Goal: Task Accomplishment & Management: Complete application form

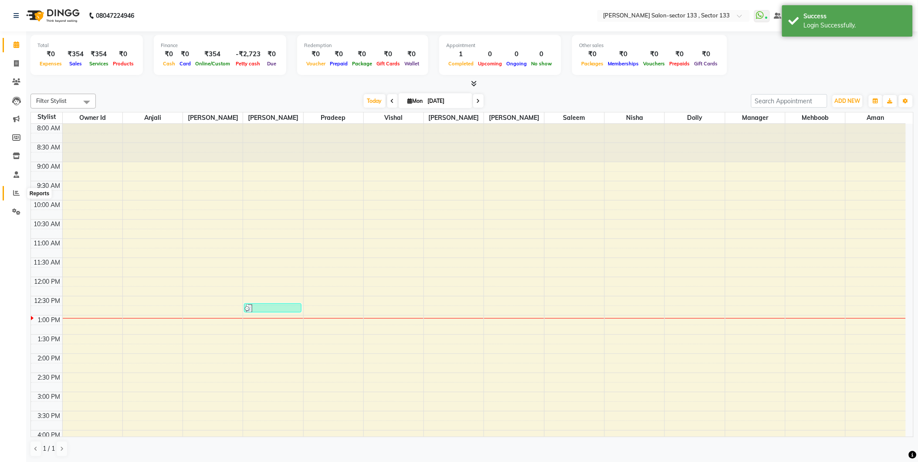
click at [18, 189] on span at bounding box center [16, 193] width 15 height 10
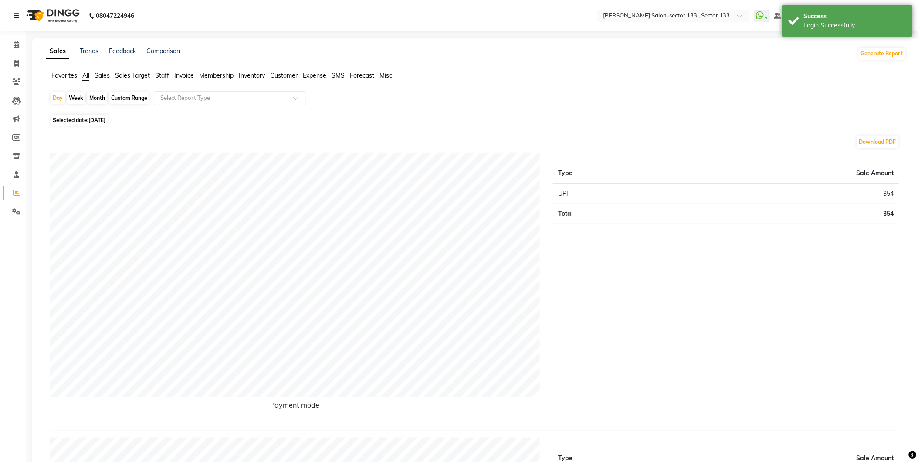
click at [160, 72] on span "Staff" at bounding box center [162, 75] width 14 height 8
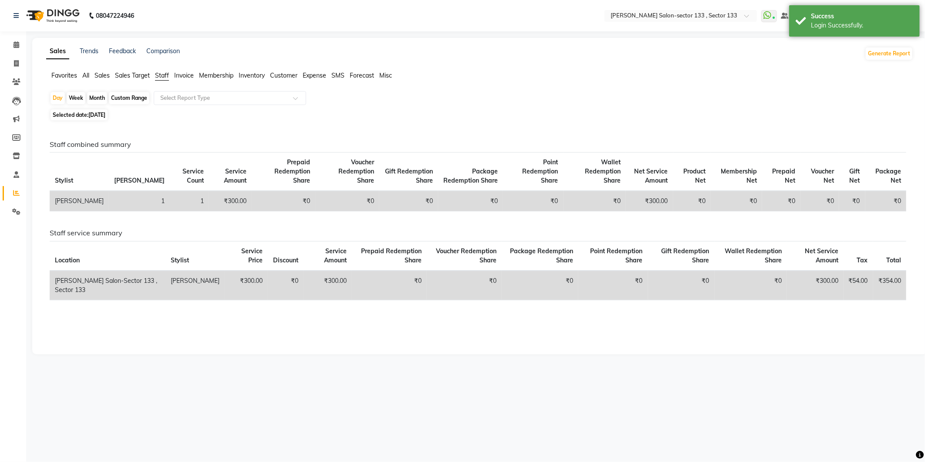
click at [121, 101] on div "Custom Range" at bounding box center [129, 98] width 41 height 12
click at [135, 99] on div "Custom Range" at bounding box center [129, 98] width 41 height 12
select select "9"
select select "2025"
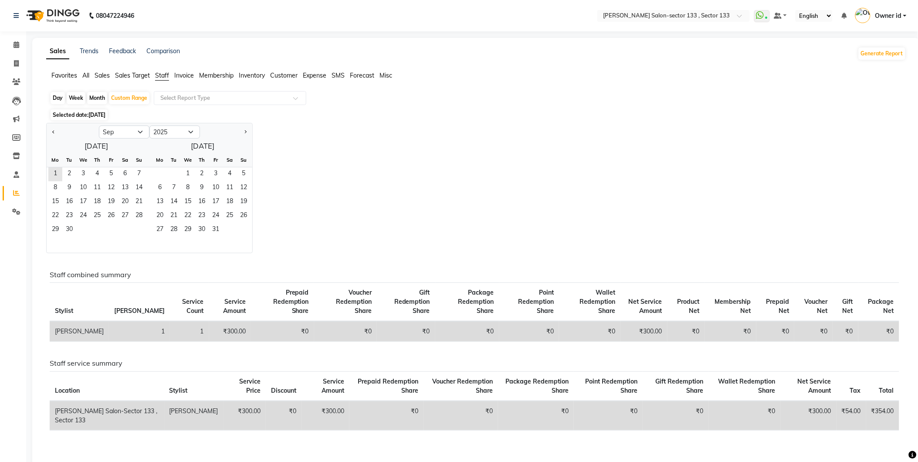
click at [167, 78] on span "Staff" at bounding box center [162, 75] width 14 height 8
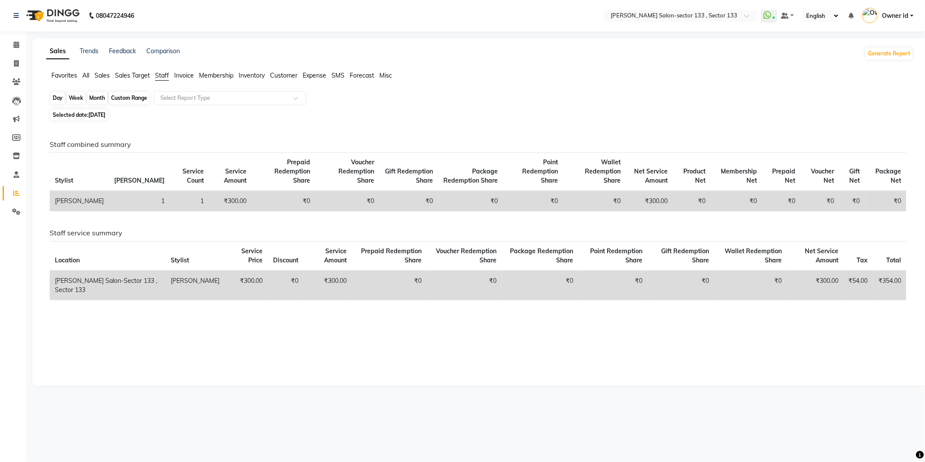
click at [136, 95] on div "Custom Range" at bounding box center [129, 98] width 41 height 12
select select "9"
select select "2025"
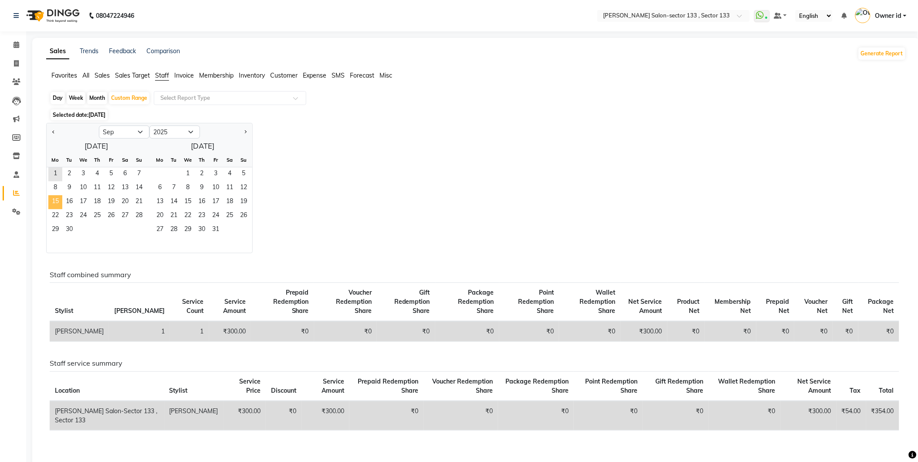
click at [53, 196] on span "15" at bounding box center [55, 202] width 14 height 14
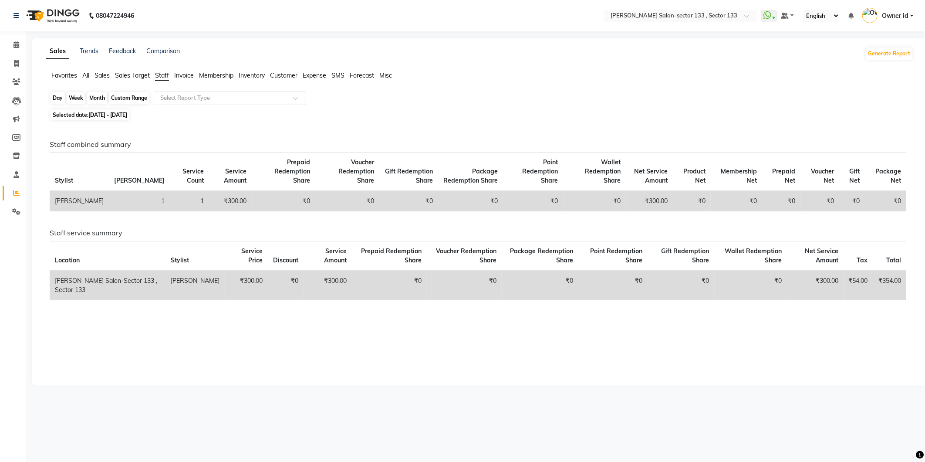
click at [127, 99] on div "Custom Range" at bounding box center [129, 98] width 41 height 12
select select "9"
select select "2025"
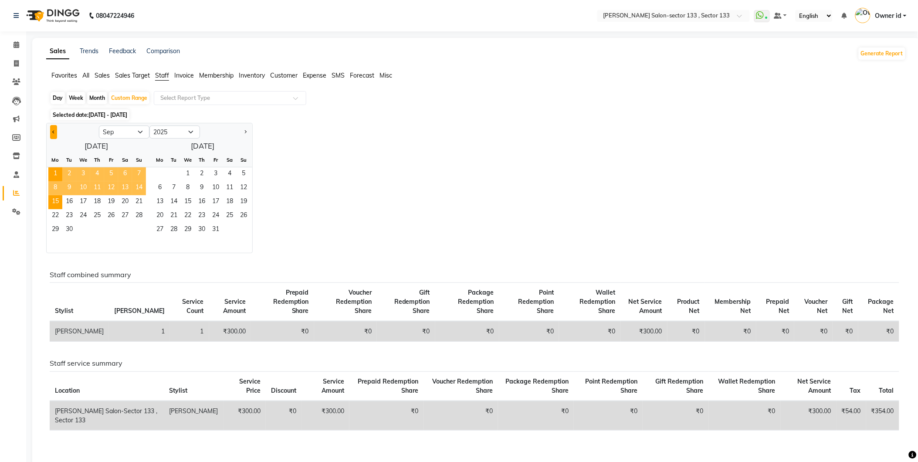
click at [55, 135] on button "Previous month" at bounding box center [53, 132] width 7 height 14
select select "8"
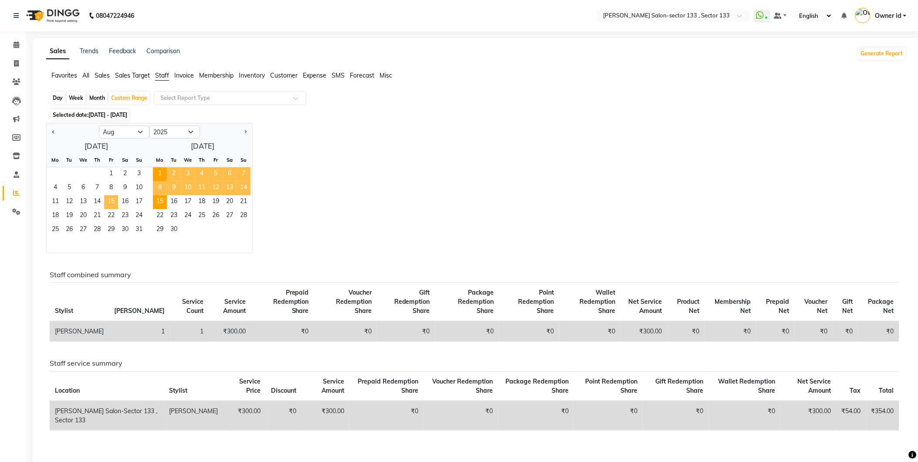
click at [110, 206] on span "15" at bounding box center [111, 202] width 14 height 14
click at [137, 226] on span "31" at bounding box center [139, 230] width 14 height 14
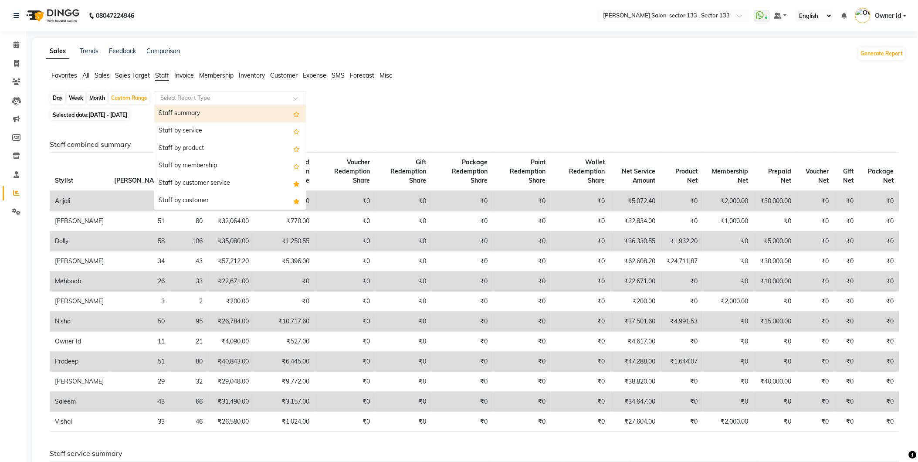
click at [273, 99] on input "text" at bounding box center [221, 98] width 125 height 9
click at [246, 125] on div "Staff by service" at bounding box center [230, 130] width 152 height 17
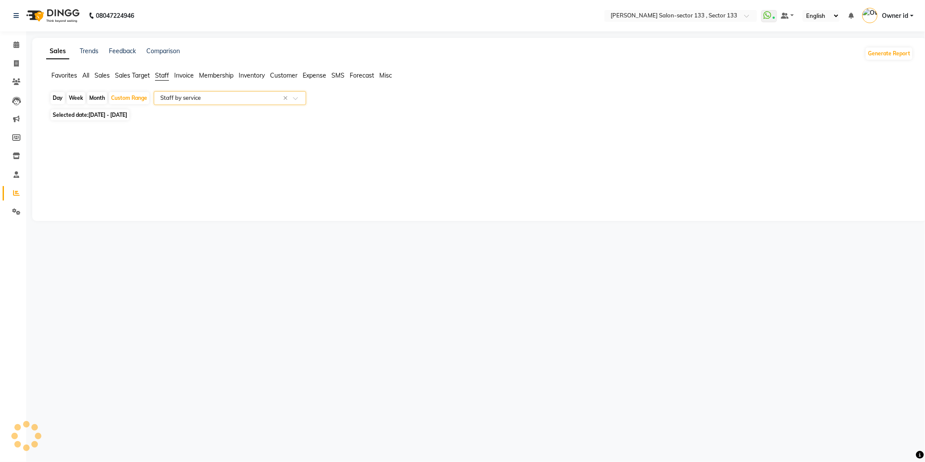
select select "full_report"
select select "csv"
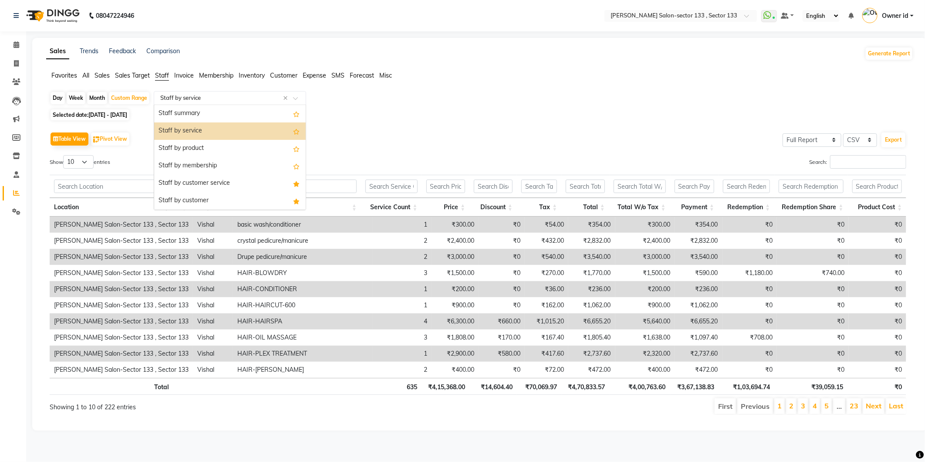
click at [254, 97] on input "text" at bounding box center [221, 98] width 125 height 9
click at [223, 131] on div "Staff by service" at bounding box center [230, 130] width 152 height 17
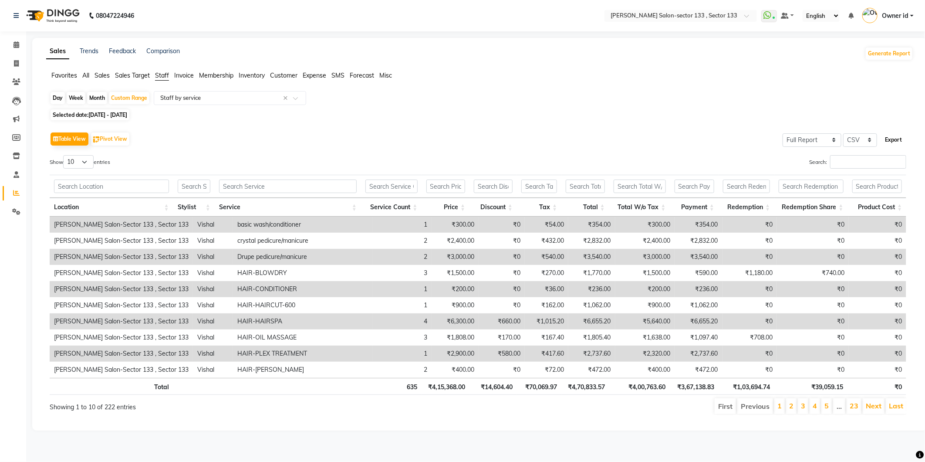
click at [894, 141] on button "Export" at bounding box center [894, 139] width 24 height 15
click at [253, 98] on input "text" at bounding box center [221, 98] width 125 height 9
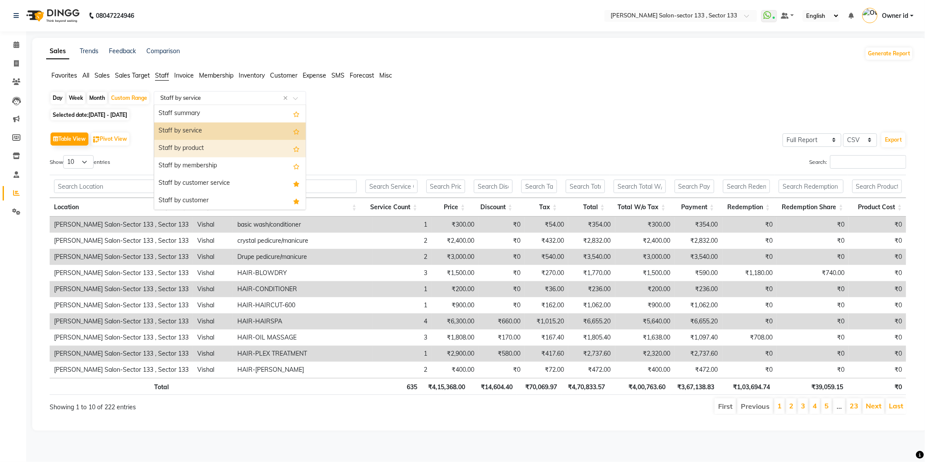
click at [244, 151] on div "Staff by product" at bounding box center [230, 148] width 152 height 17
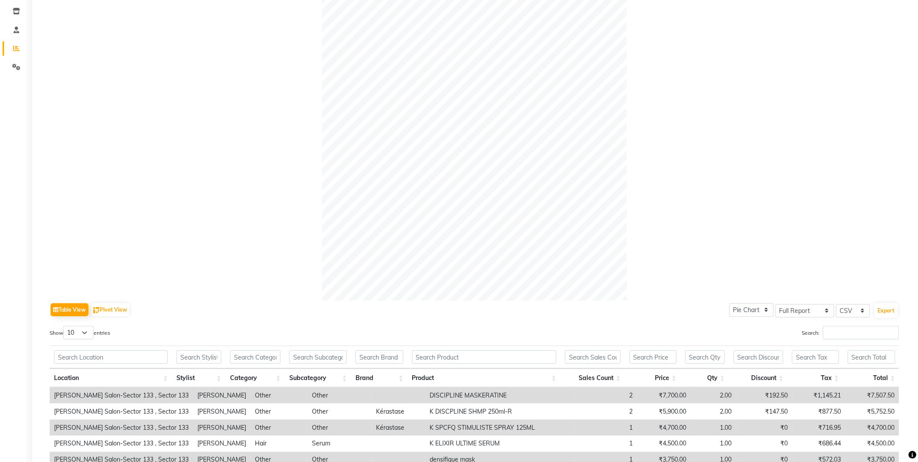
scroll to position [145, 0]
click at [890, 307] on button "Export" at bounding box center [886, 310] width 24 height 15
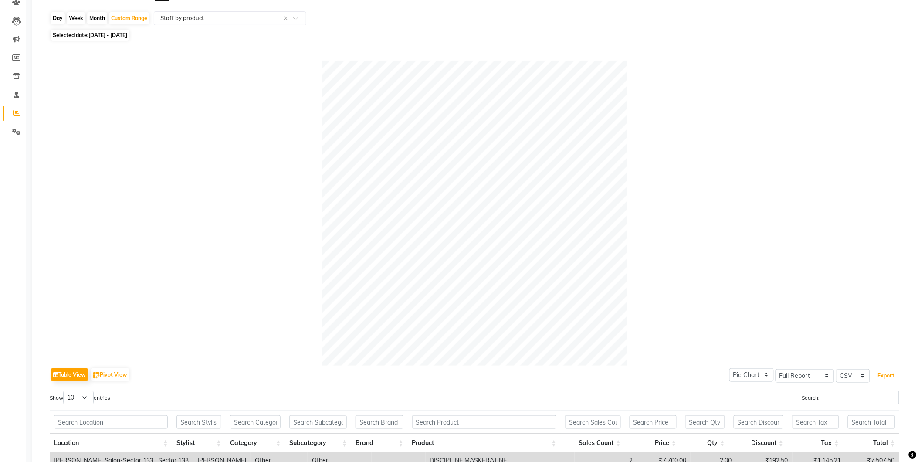
scroll to position [0, 0]
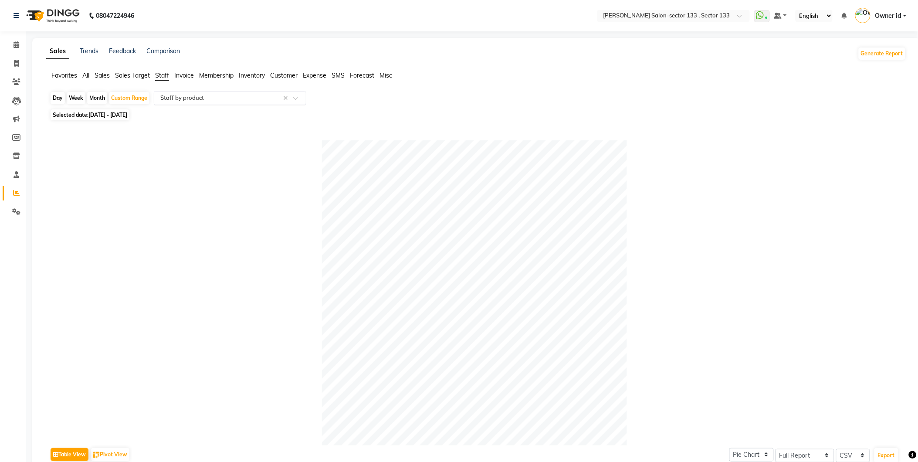
click at [246, 103] on div "Select Report Type × Staff by product ×" at bounding box center [230, 98] width 152 height 14
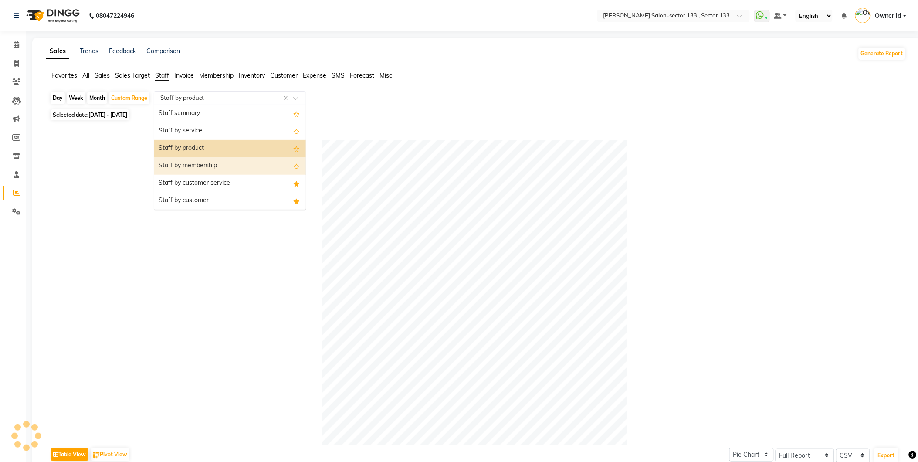
click at [238, 161] on div "Staff by membership" at bounding box center [230, 165] width 152 height 17
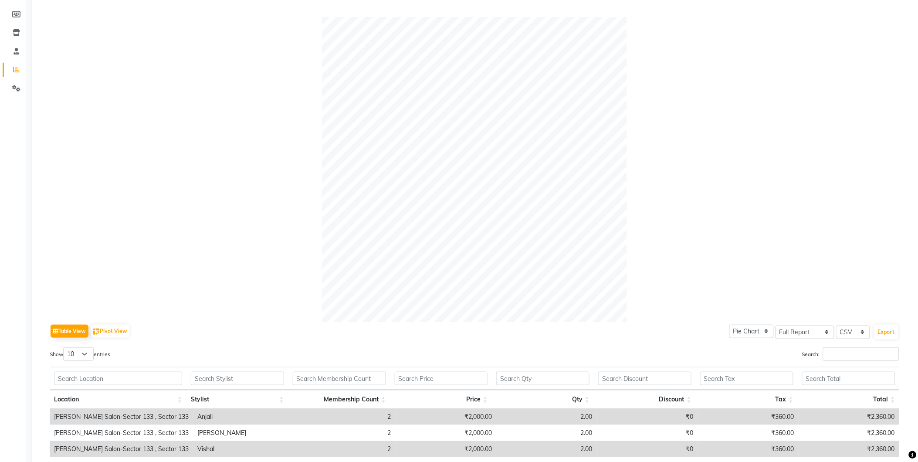
scroll to position [208, 0]
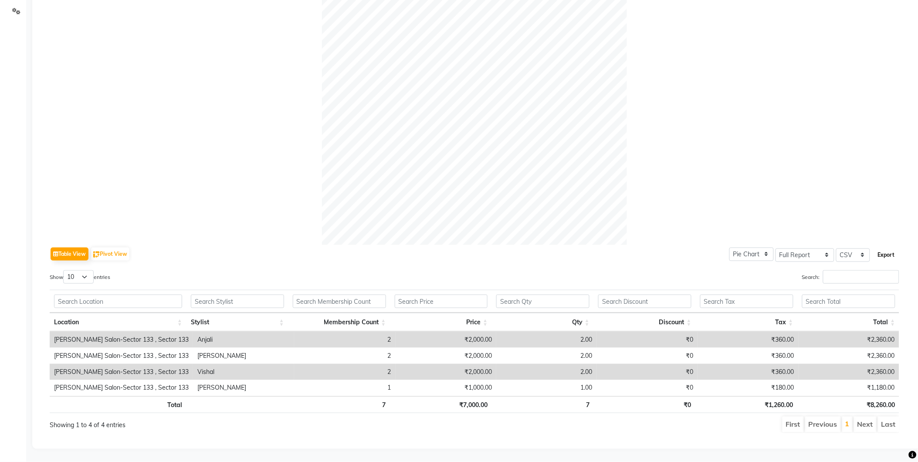
click at [889, 250] on button "Export" at bounding box center [886, 254] width 24 height 15
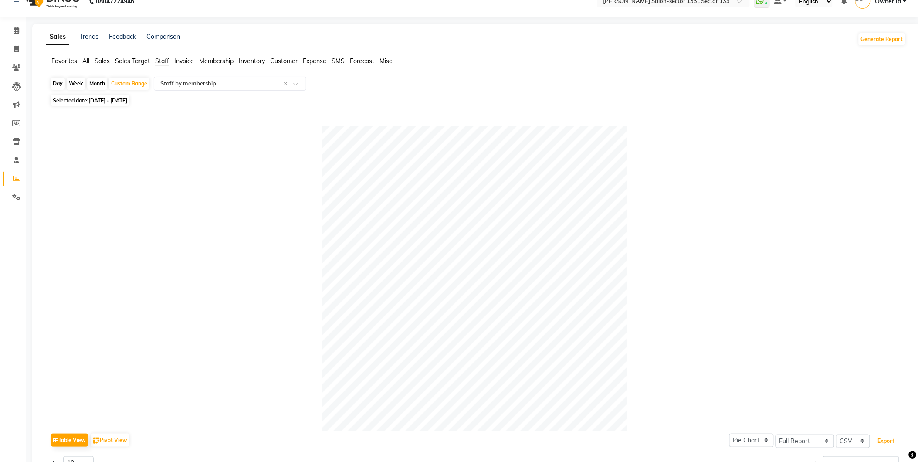
scroll to position [0, 0]
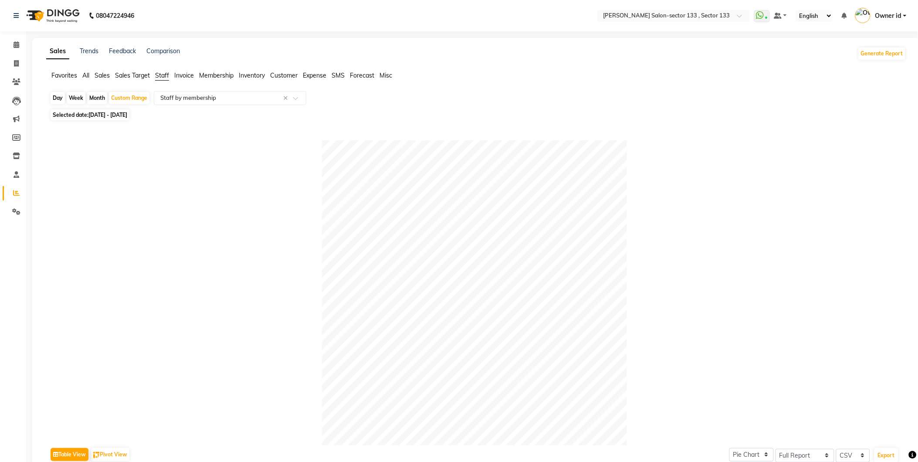
click at [828, 17] on select "English ENGLISH Español العربية मराठी हिंदी ગુજરાતી தமிழ் 中文" at bounding box center [813, 16] width 37 height 12
click at [708, 79] on ul "Favorites All Sales Sales Target Staff Invoice Membership Inventory Customer Ex…" at bounding box center [476, 76] width 860 height 10
click at [241, 98] on input "text" at bounding box center [221, 98] width 125 height 9
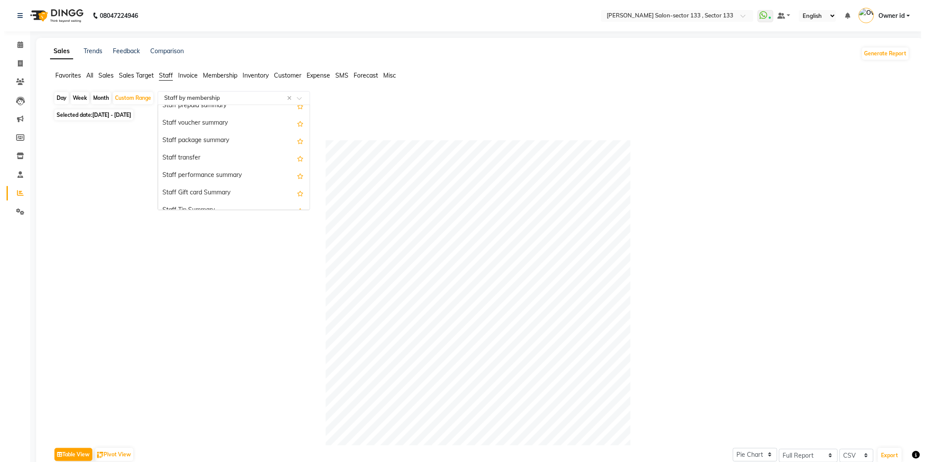
scroll to position [238, 0]
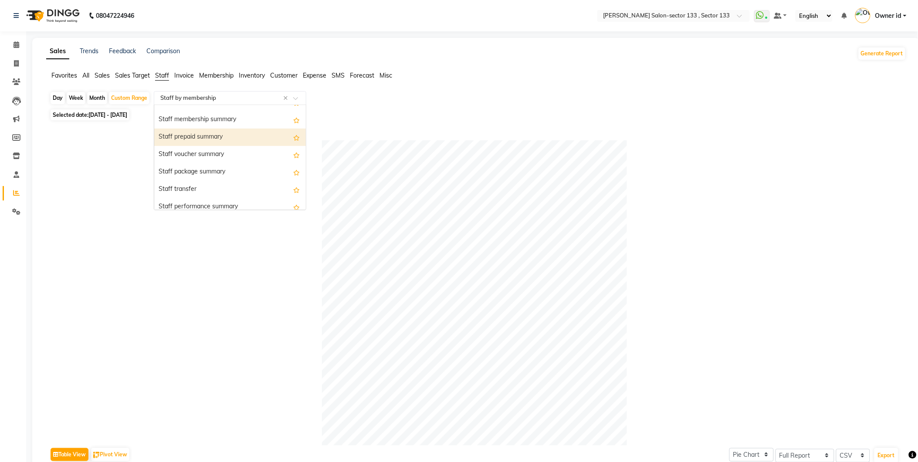
click at [237, 142] on div "Staff prepaid summary" at bounding box center [230, 136] width 152 height 17
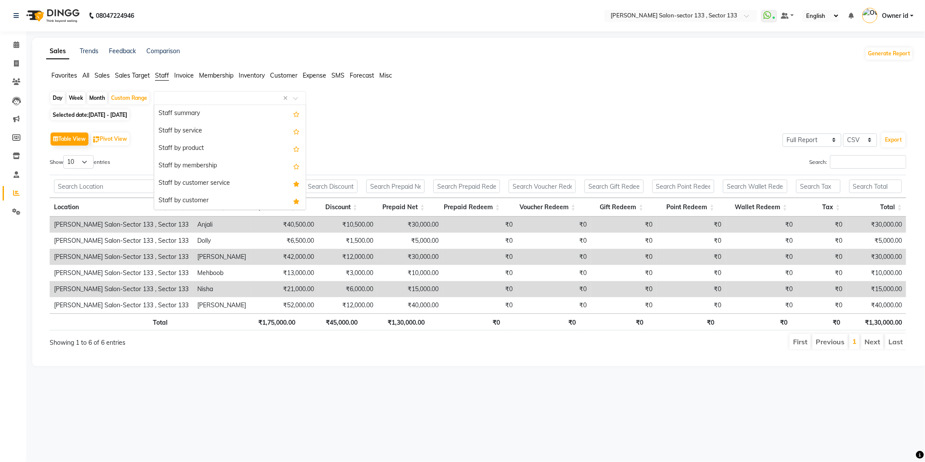
scroll to position [261, 0]
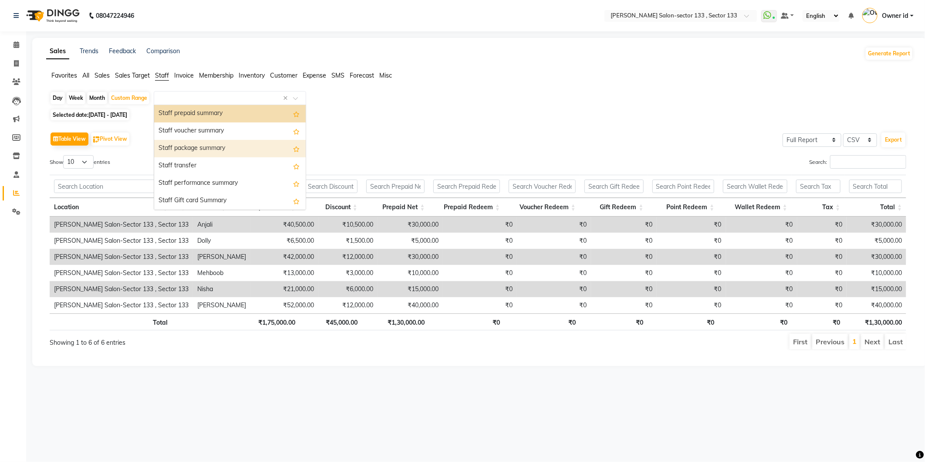
drag, startPoint x: 290, startPoint y: 9, endPoint x: 463, endPoint y: 146, distance: 220.7
click at [463, 146] on div "Table View Pivot View Select Full Report Filtered Report Select CSV PDF Export" at bounding box center [478, 139] width 857 height 18
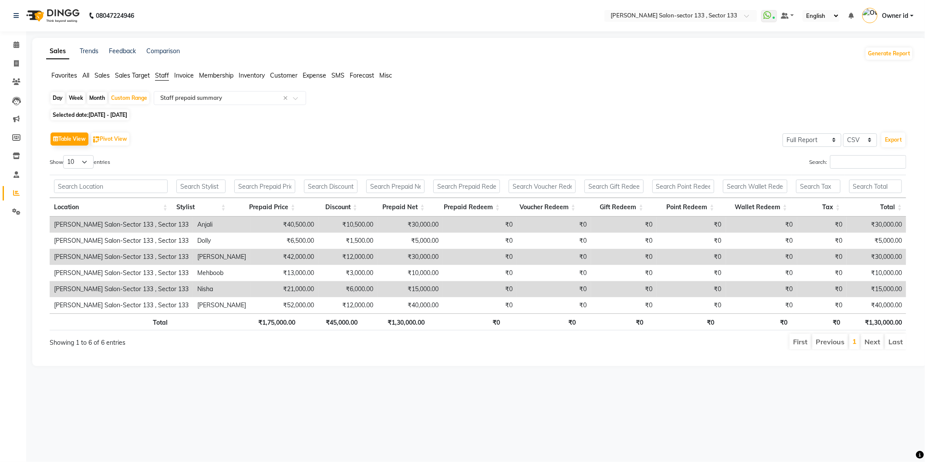
click at [220, 71] on li "Membership" at bounding box center [216, 75] width 34 height 9
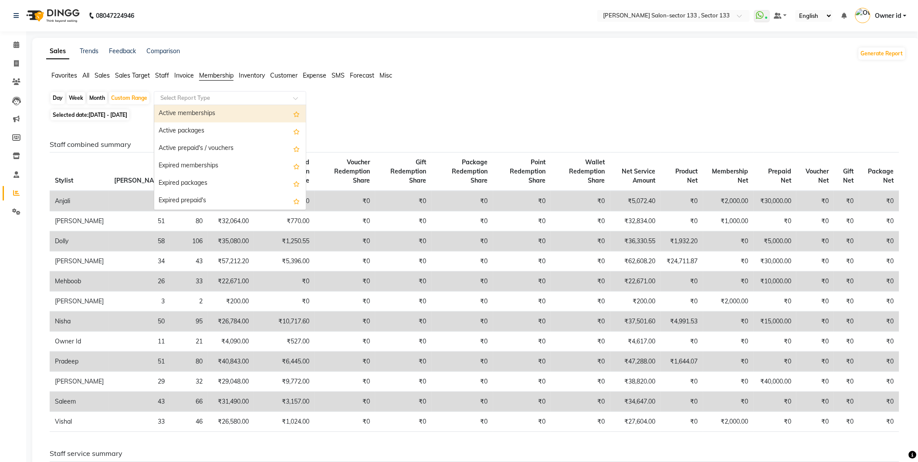
click at [236, 94] on input "text" at bounding box center [221, 98] width 125 height 9
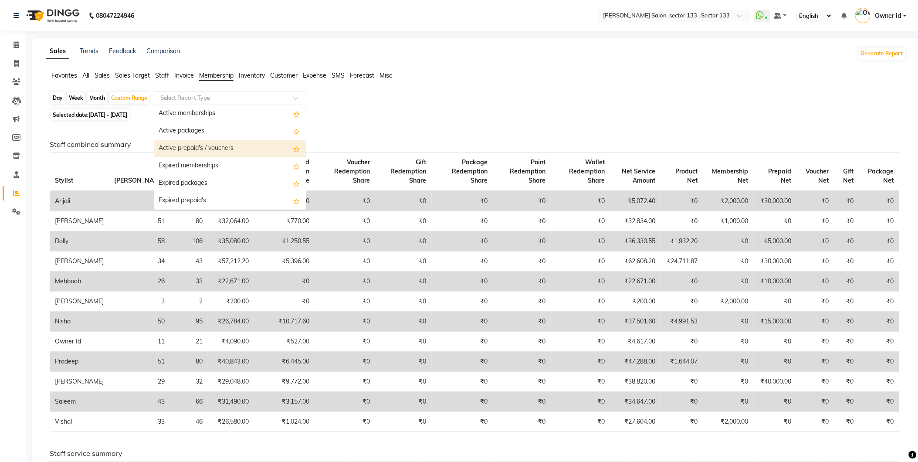
click at [230, 147] on div "Active prepaid's / vouchers" at bounding box center [230, 148] width 152 height 17
select select "full_report"
select select "csv"
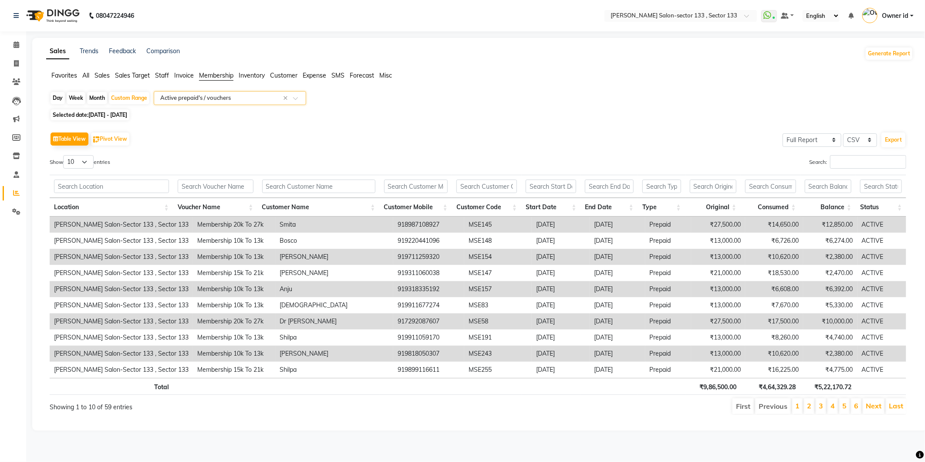
click at [168, 77] on span "Staff" at bounding box center [162, 75] width 14 height 8
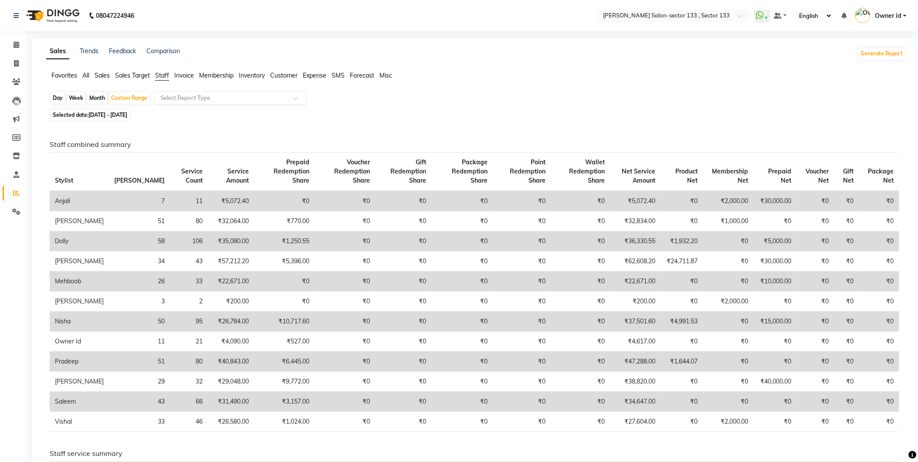
click at [245, 98] on input "text" at bounding box center [221, 98] width 125 height 9
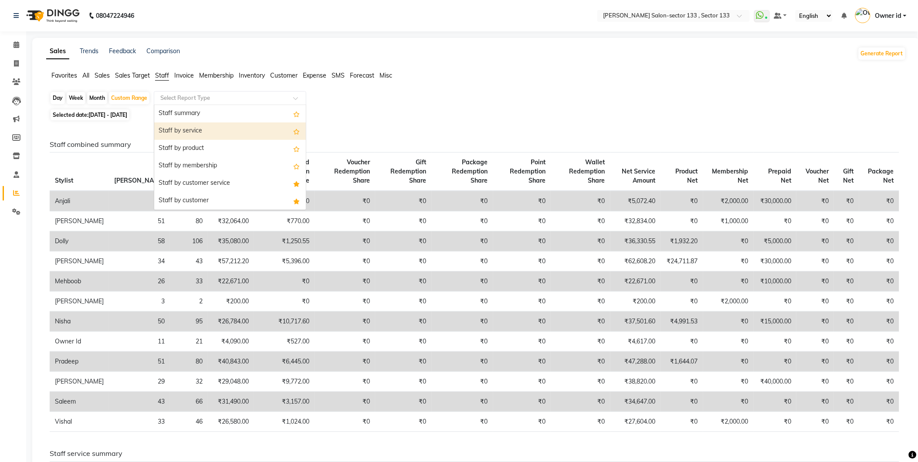
click at [232, 129] on div "Staff by service" at bounding box center [230, 130] width 152 height 17
select select "full_report"
select select "csv"
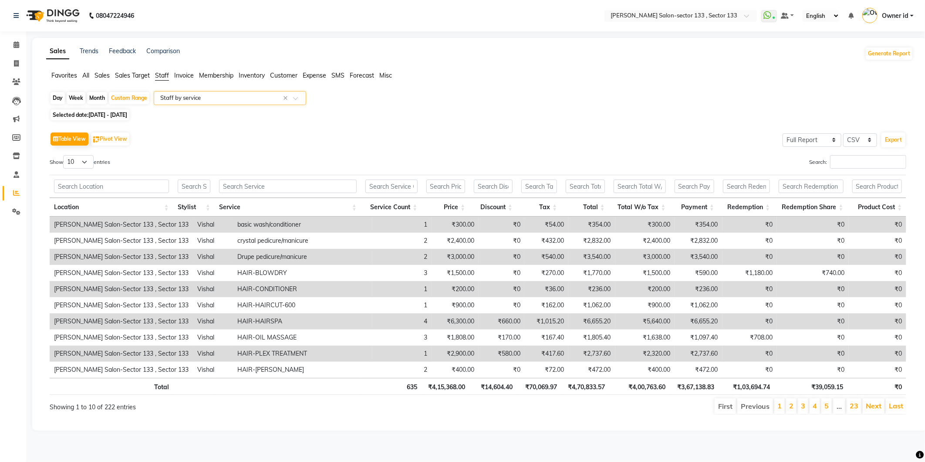
click at [900, 14] on span "Owner id" at bounding box center [895, 15] width 27 height 9
click at [781, 69] on div "Sales Trends Feedback Comparison Generate Report Favorites All Sales Sales Targ…" at bounding box center [479, 234] width 895 height 392
click at [824, 18] on select "English ENGLISH Español العربية मराठी हिंदी ગુજરાતી தமிழ் 中文" at bounding box center [821, 16] width 37 height 12
click at [774, 45] on div "Sales Trends Feedback Comparison Generate Report Favorites All Sales Sales Targ…" at bounding box center [479, 234] width 895 height 392
click at [221, 100] on input "text" at bounding box center [221, 98] width 125 height 9
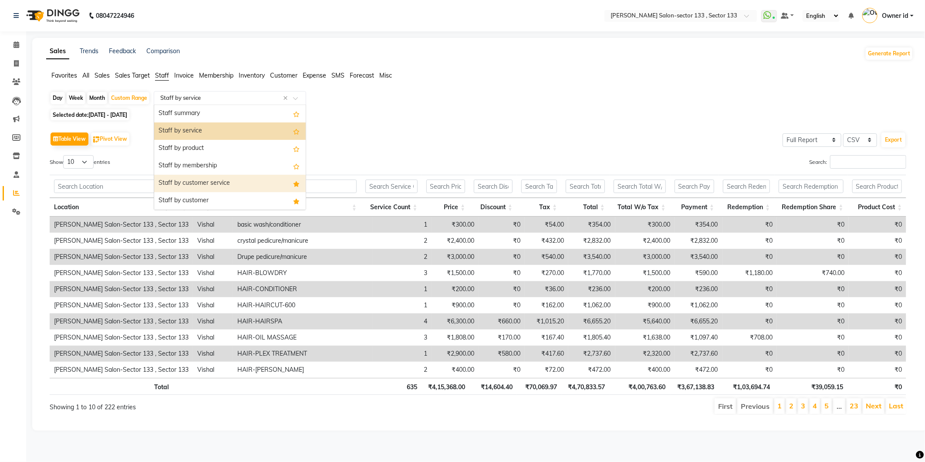
click at [237, 182] on div "Staff by customer service" at bounding box center [230, 183] width 152 height 17
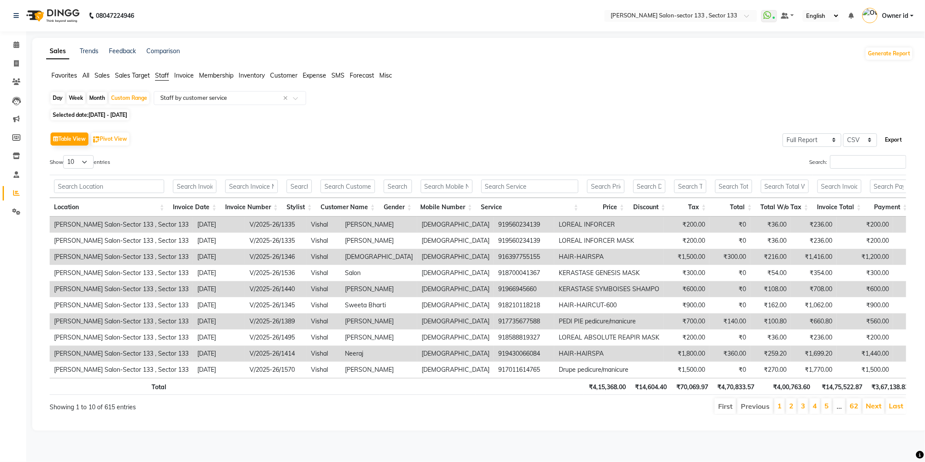
click at [898, 142] on button "Export" at bounding box center [894, 139] width 24 height 15
click at [294, 123] on div "Table View Pivot View Select Full Report Filtered Report Select CSV PDF Export …" at bounding box center [478, 272] width 871 height 299
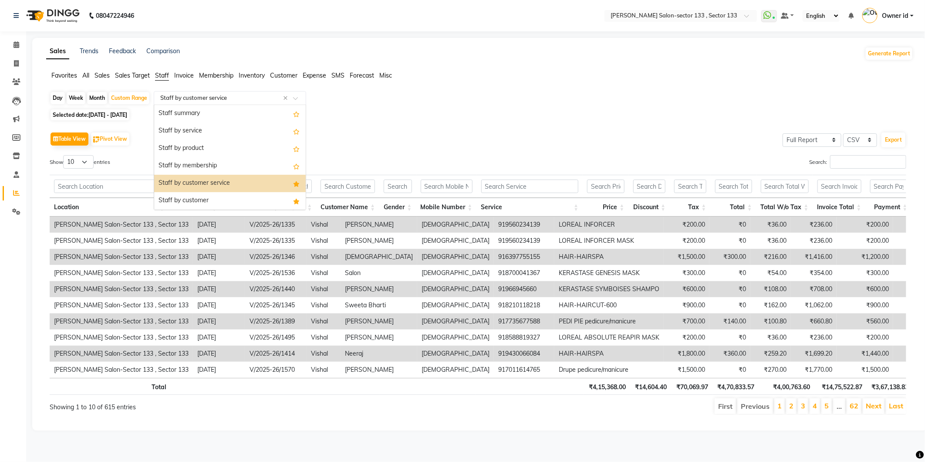
click at [226, 99] on input "text" at bounding box center [221, 98] width 125 height 9
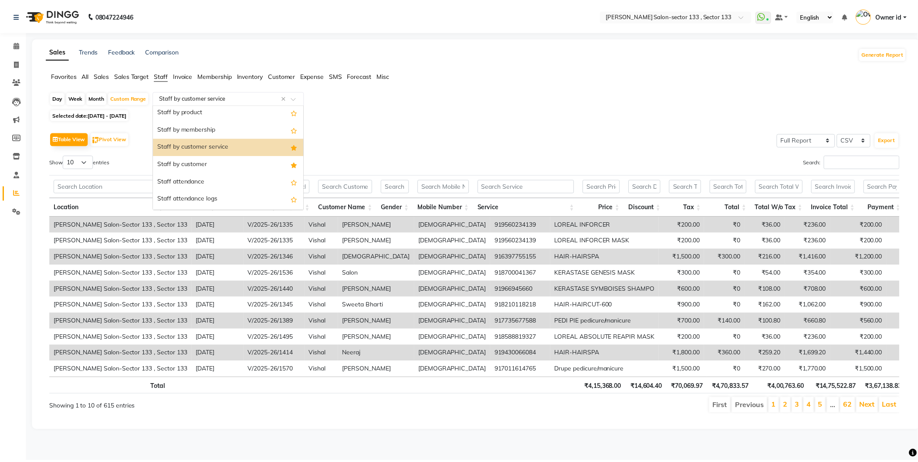
scroll to position [0, 0]
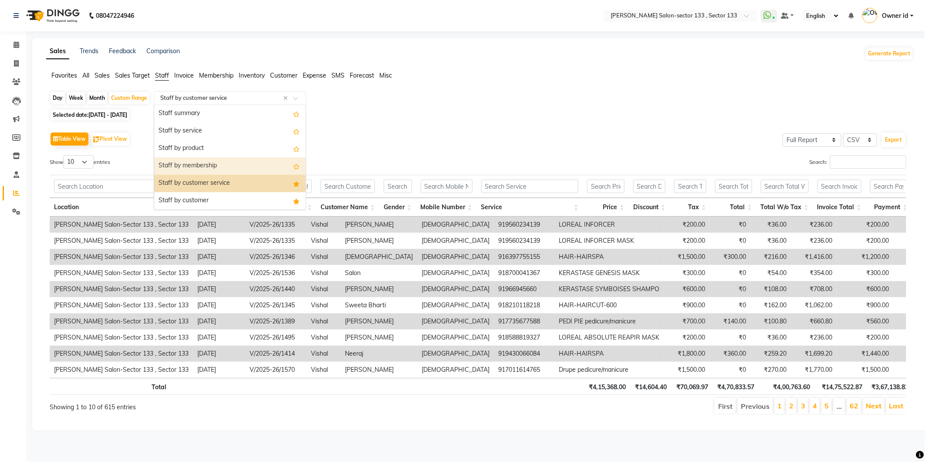
click at [277, 167] on div "Staff by membership" at bounding box center [230, 165] width 152 height 17
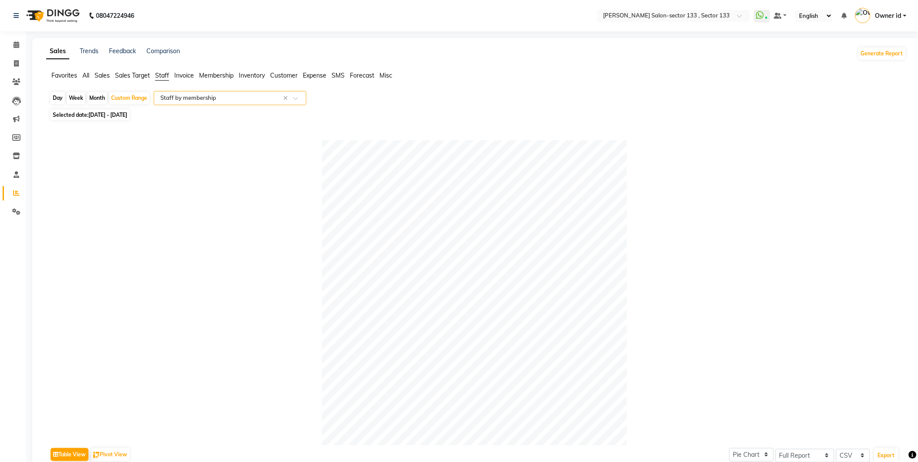
click at [254, 92] on div "Select Report Type × Staff by membership ×" at bounding box center [230, 98] width 152 height 14
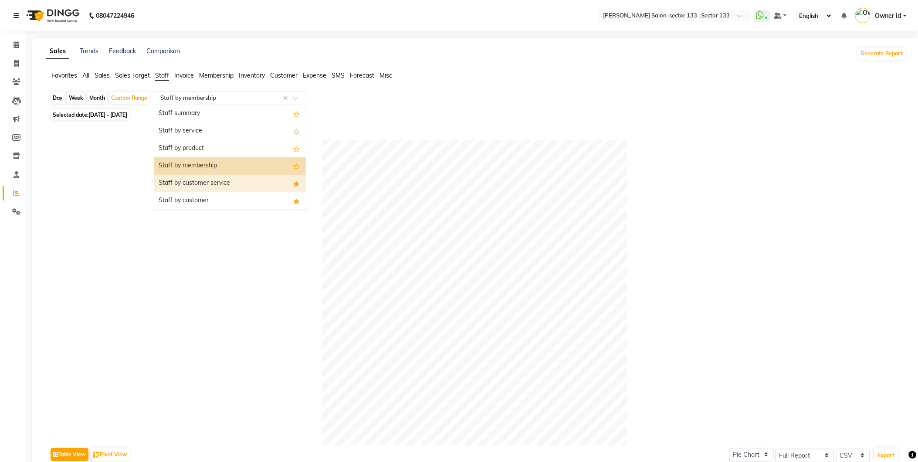
click at [237, 182] on div "Staff by customer service" at bounding box center [230, 183] width 152 height 17
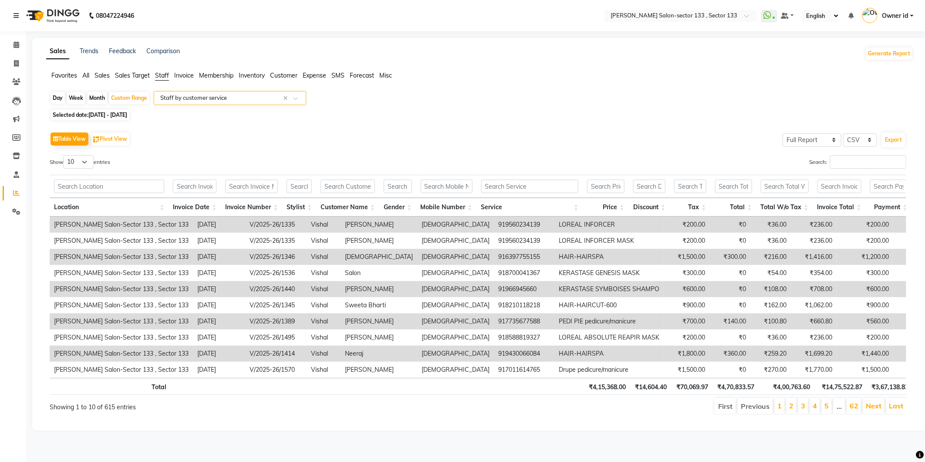
click at [378, 121] on div "Day Week Month Custom Range Select Report Type × Staff by customer service × Se…" at bounding box center [479, 256] width 867 height 331
click at [21, 62] on span at bounding box center [16, 64] width 15 height 10
select select "service"
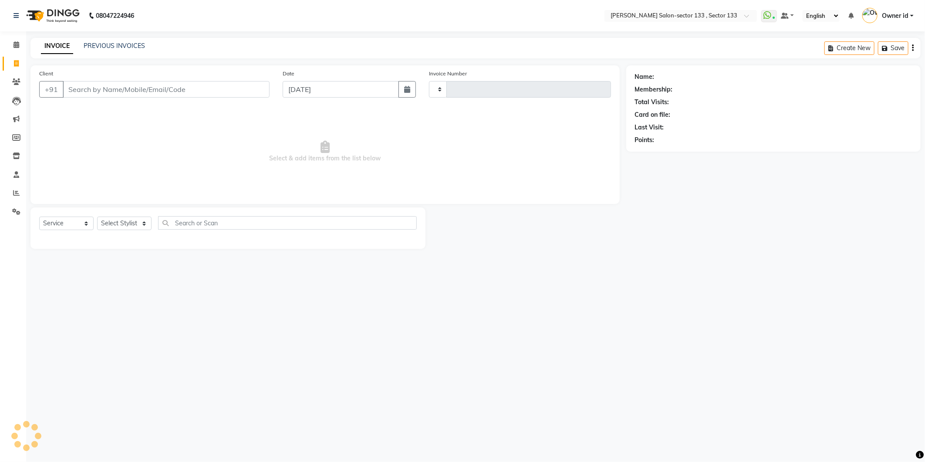
type input "1616"
select select "8302"
click at [89, 90] on input "Client" at bounding box center [166, 89] width 207 height 17
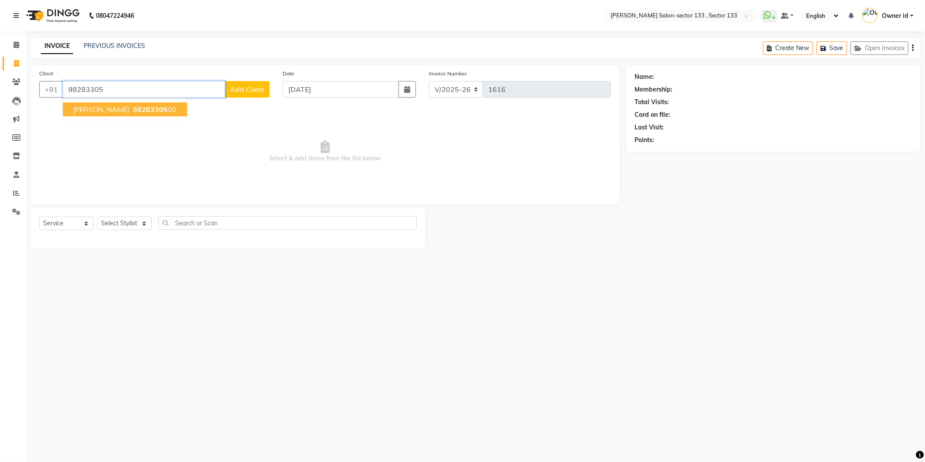
click at [96, 112] on button "[PERSON_NAME] 98283305 00" at bounding box center [125, 109] width 124 height 14
type input "9828330500"
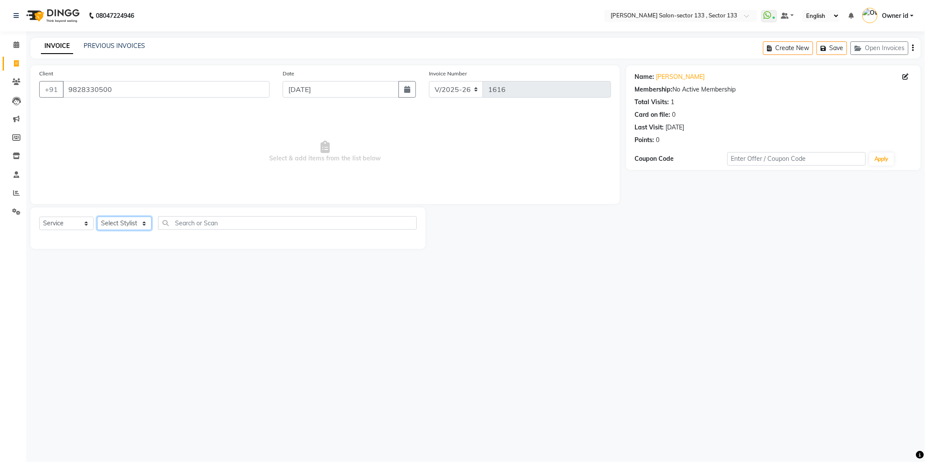
click at [145, 227] on select "Select Stylist [PERSON_NAME] Anwar [PERSON_NAME] Manager [PERSON_NAME] nisha Ow…" at bounding box center [124, 223] width 54 height 14
select select "83256"
click at [97, 217] on select "Select Stylist [PERSON_NAME] Anwar [PERSON_NAME] Manager [PERSON_NAME] nisha Ow…" at bounding box center [124, 223] width 54 height 14
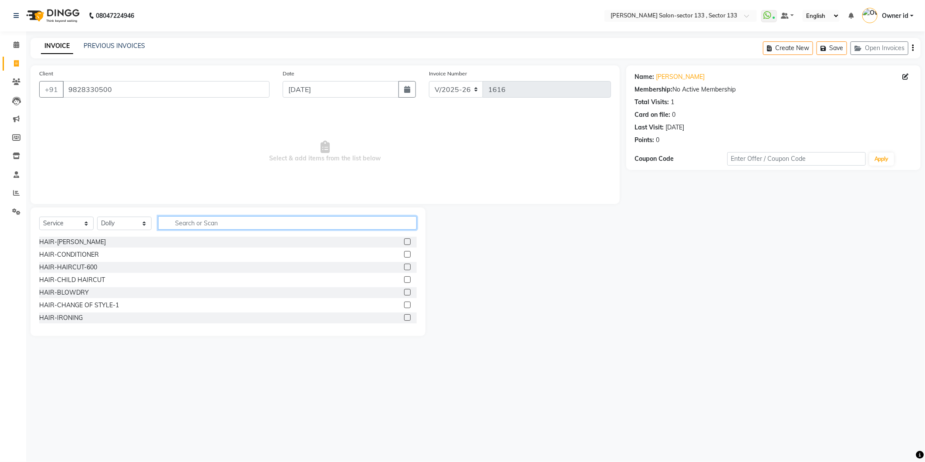
click at [189, 221] on input "text" at bounding box center [287, 223] width 259 height 14
type input "n"
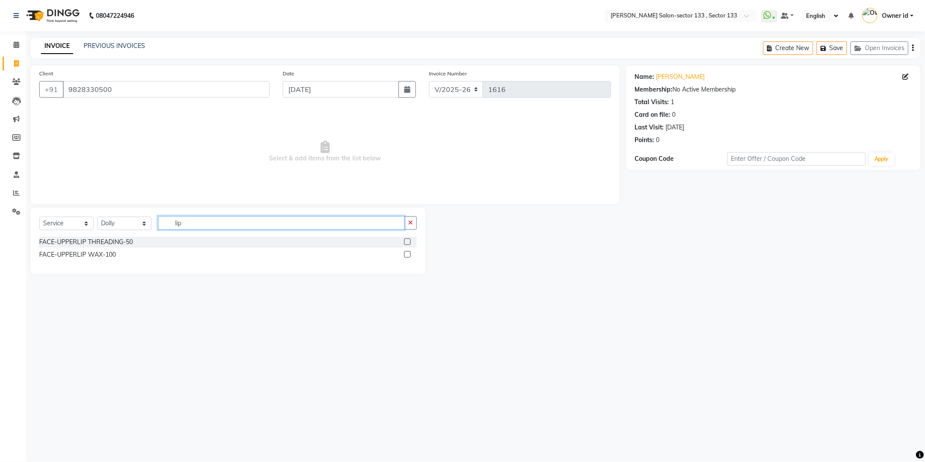
type input "lip"
click at [404, 243] on label at bounding box center [407, 241] width 7 height 7
click at [404, 243] on input "checkbox" at bounding box center [407, 242] width 6 height 6
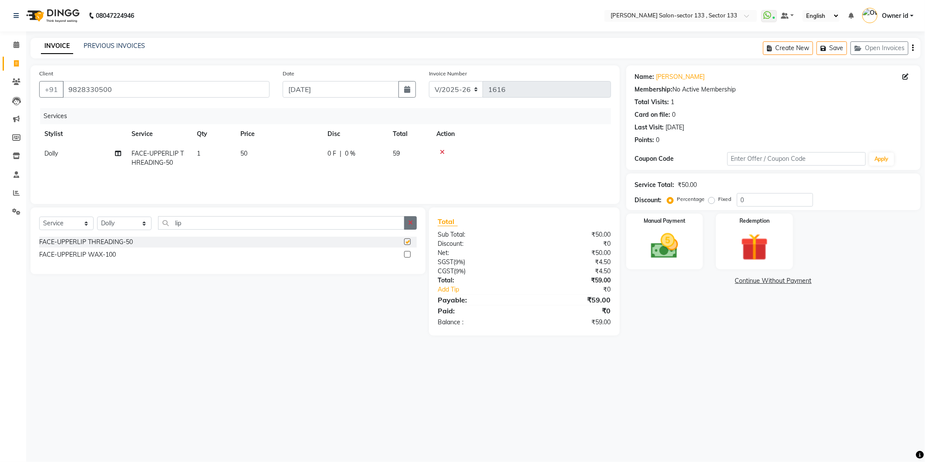
checkbox input "false"
click at [415, 220] on button "button" at bounding box center [410, 223] width 13 height 14
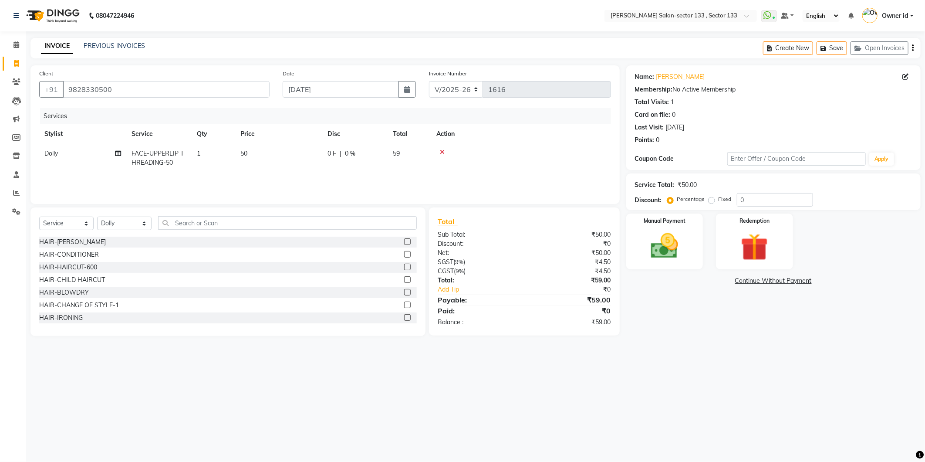
click at [211, 149] on td "1" at bounding box center [214, 158] width 44 height 29
select select "83256"
click at [238, 153] on input "1" at bounding box center [254, 156] width 33 height 14
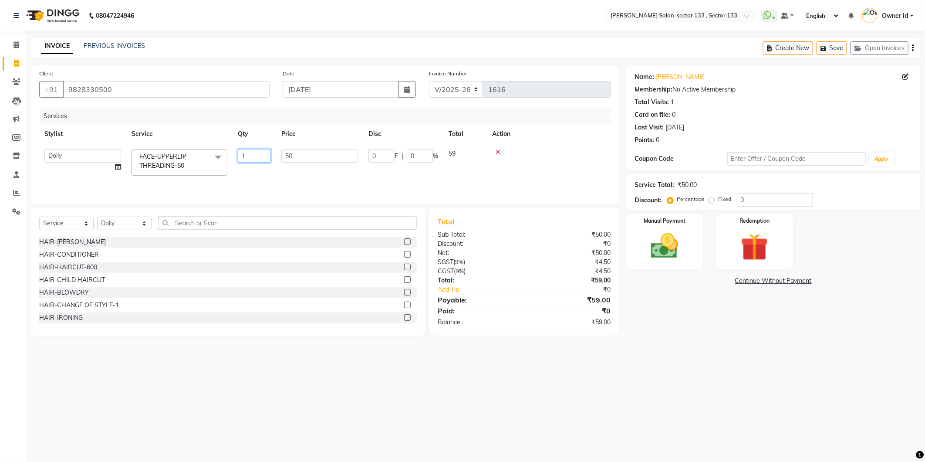
type input "2"
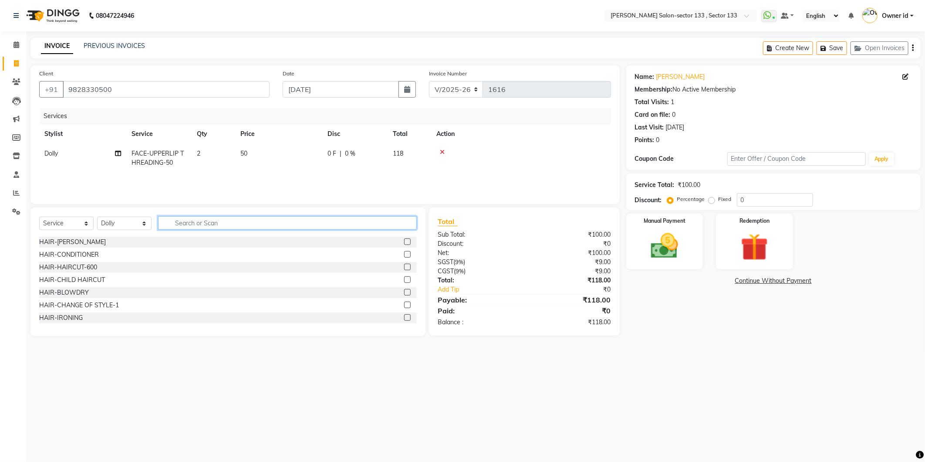
click at [208, 223] on input "text" at bounding box center [287, 223] width 259 height 14
type input "chi"
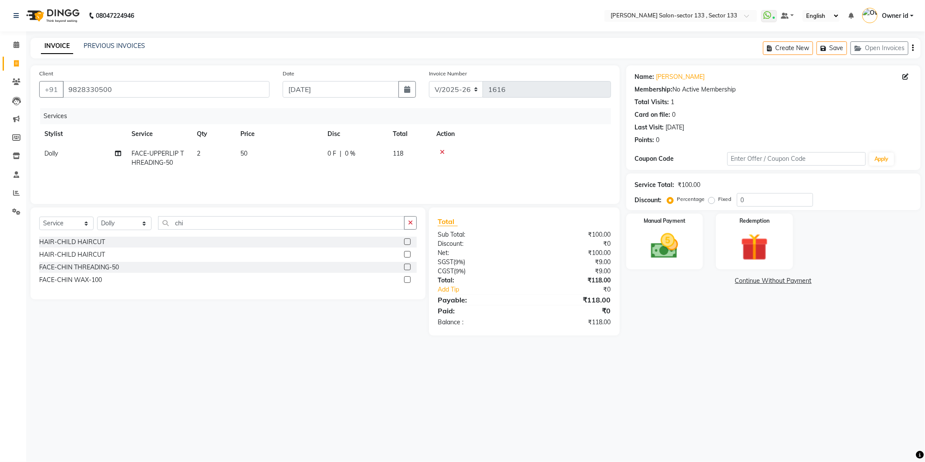
click at [407, 279] on label at bounding box center [407, 279] width 7 height 7
click at [407, 279] on input "checkbox" at bounding box center [407, 280] width 6 height 6
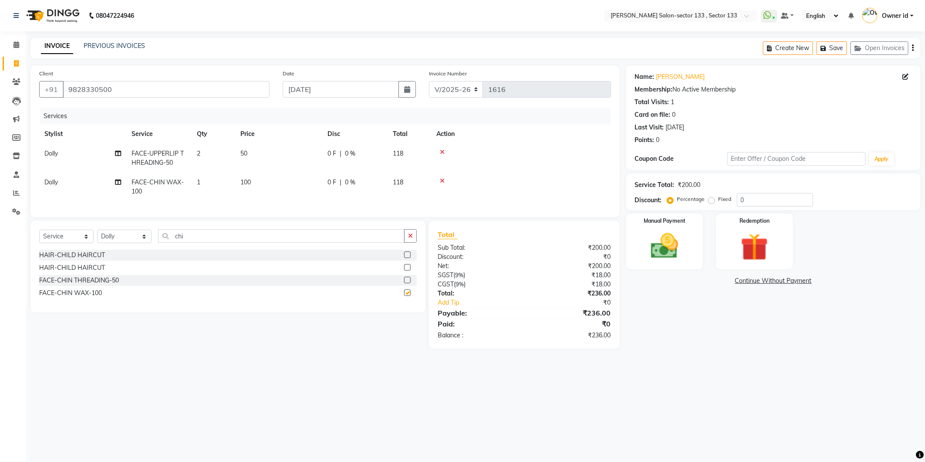
checkbox input "false"
click at [647, 264] on div "Manual Payment" at bounding box center [665, 241] width 80 height 58
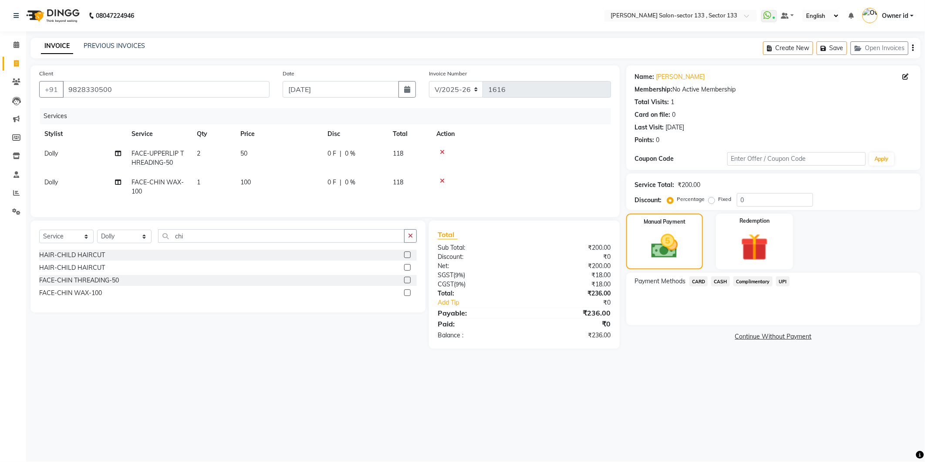
click at [783, 282] on span "UPI" at bounding box center [783, 281] width 14 height 10
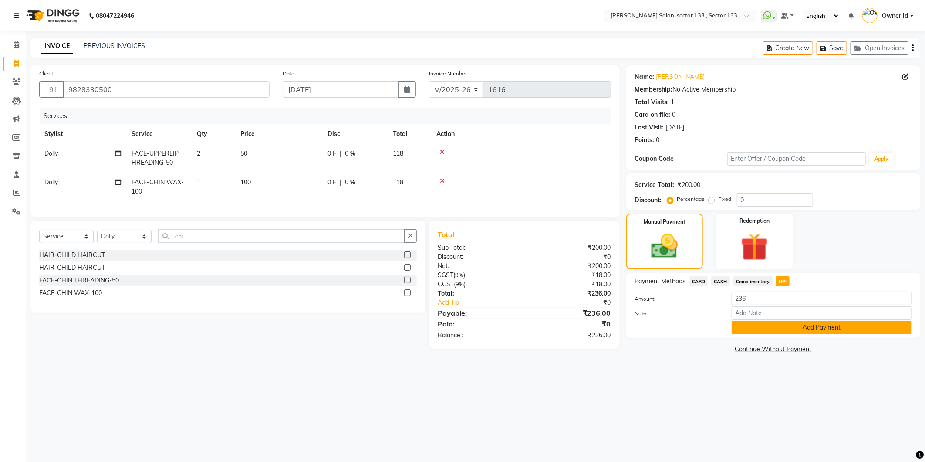
click at [783, 328] on button "Add Payment" at bounding box center [822, 328] width 180 height 14
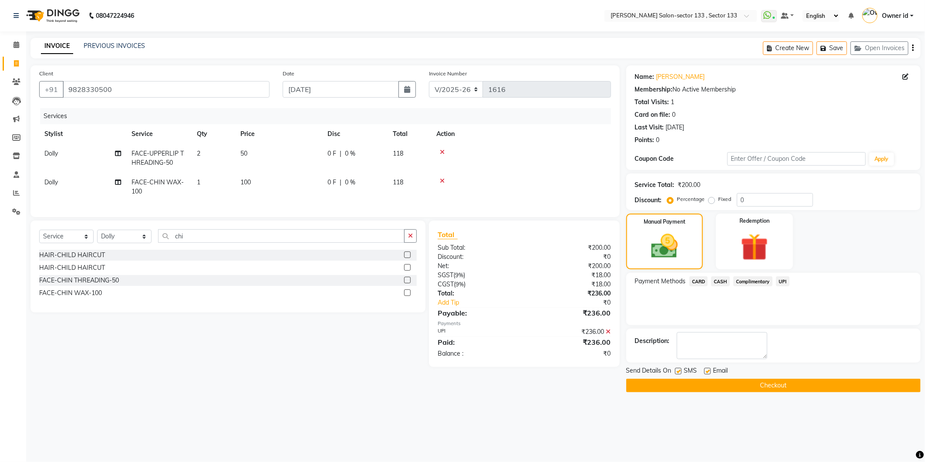
click at [786, 385] on button "Checkout" at bounding box center [773, 385] width 294 height 14
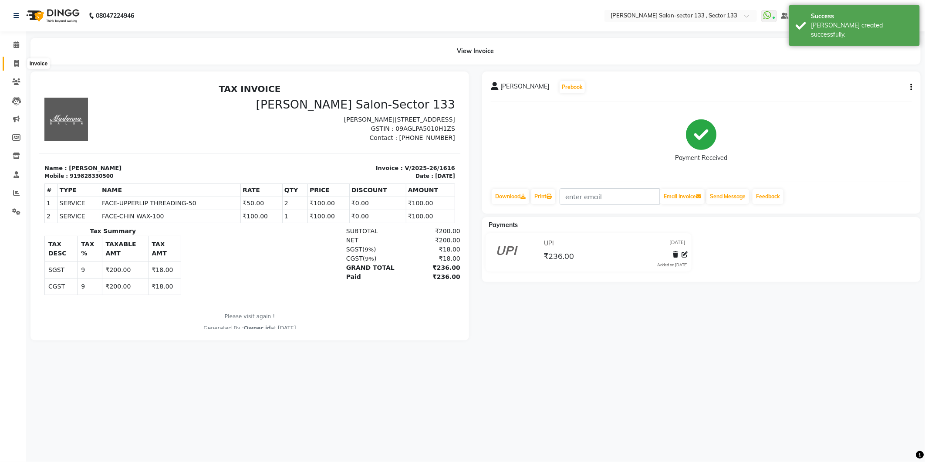
click at [14, 60] on icon at bounding box center [16, 63] width 5 height 7
select select "8302"
select select "service"
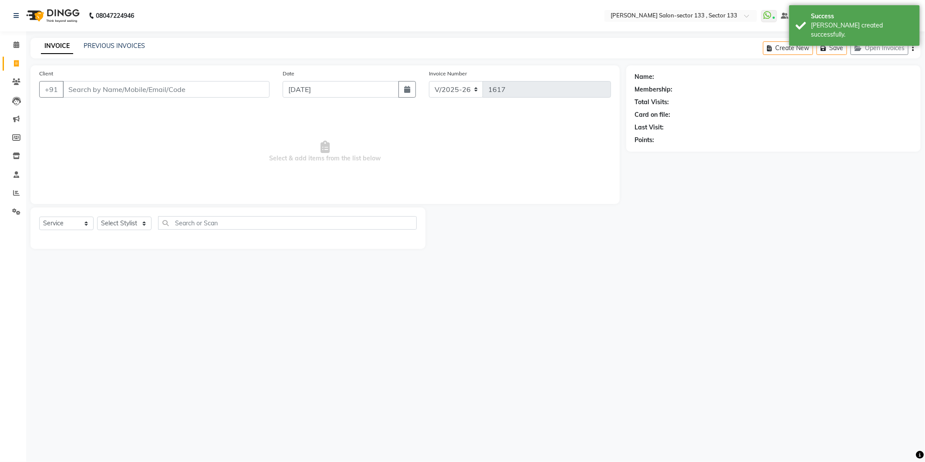
click at [113, 83] on input "Client" at bounding box center [166, 89] width 207 height 17
type input "7700000779"
click at [254, 95] on button "Add Client" at bounding box center [247, 89] width 45 height 17
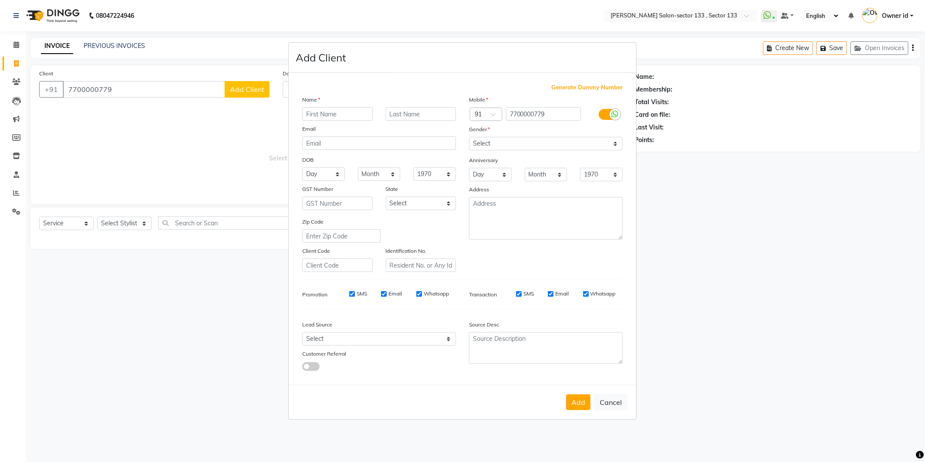
click at [318, 116] on input "text" at bounding box center [337, 114] width 71 height 14
type input "gautam"
click at [498, 138] on select "Select [DEMOGRAPHIC_DATA] [DEMOGRAPHIC_DATA] Other Prefer Not To Say" at bounding box center [546, 144] width 154 height 14
select select "[DEMOGRAPHIC_DATA]"
click at [469, 137] on select "Select [DEMOGRAPHIC_DATA] [DEMOGRAPHIC_DATA] Other Prefer Not To Say" at bounding box center [546, 144] width 154 height 14
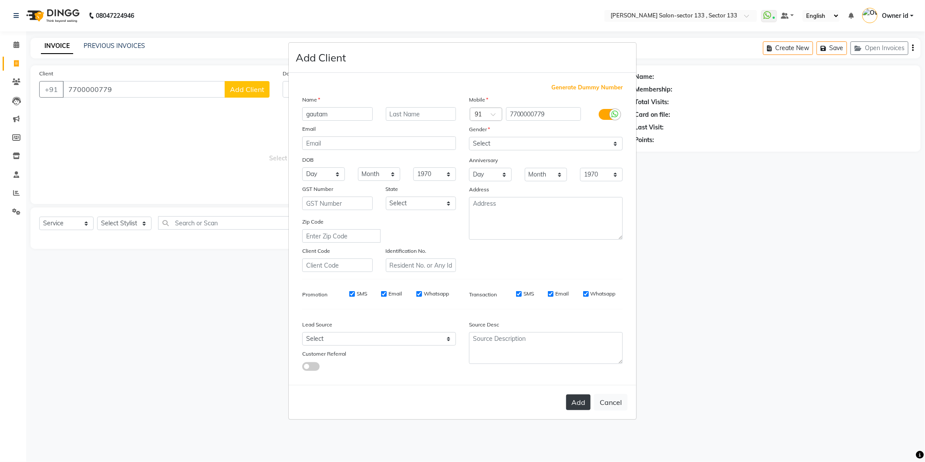
click at [577, 405] on button "Add" at bounding box center [578, 402] width 24 height 16
select select
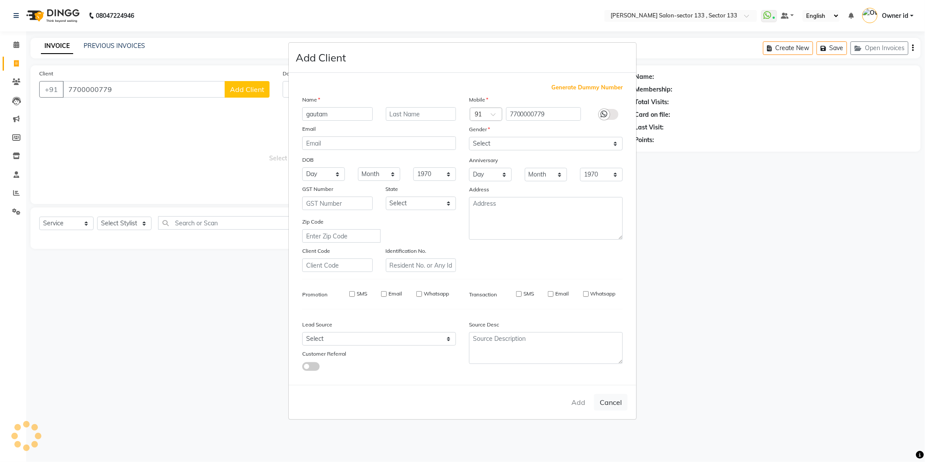
select select
checkbox input "false"
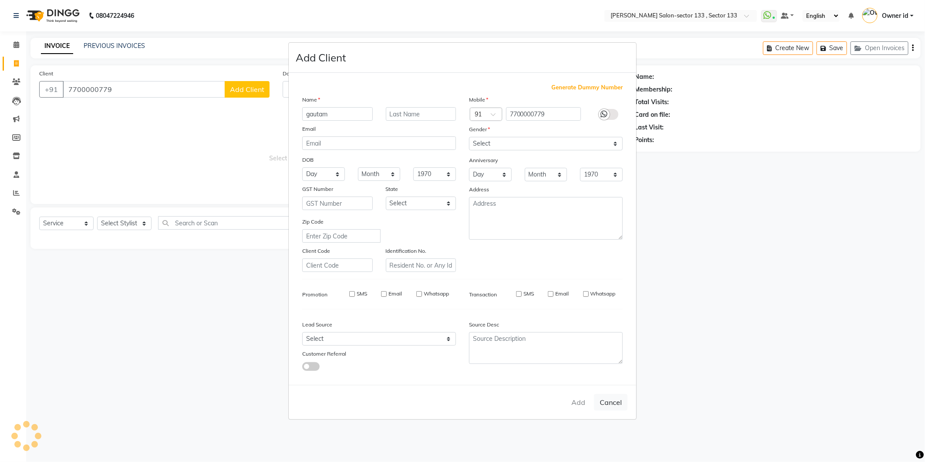
checkbox input "false"
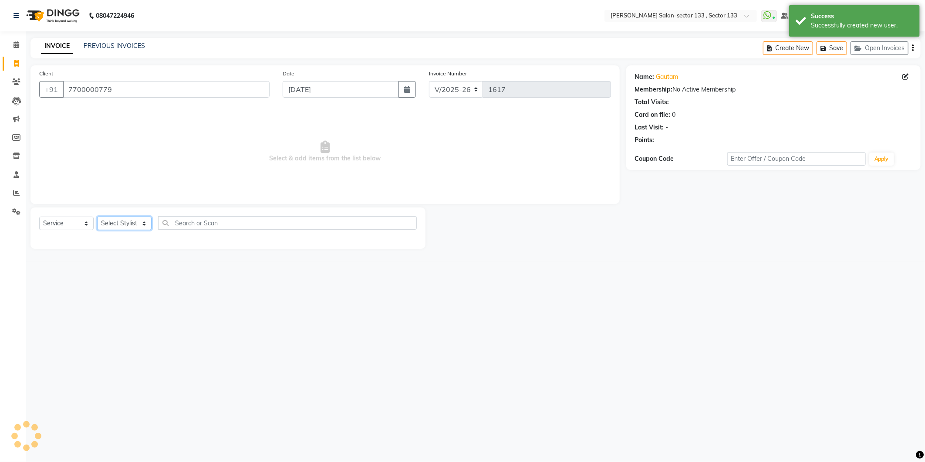
click at [126, 221] on select "Select Stylist [PERSON_NAME] Anwar [PERSON_NAME] Manager [PERSON_NAME] nisha Ow…" at bounding box center [124, 223] width 54 height 14
select select "80214"
click at [97, 217] on select "Select Stylist [PERSON_NAME] Anwar [PERSON_NAME] Manager [PERSON_NAME] nisha Ow…" at bounding box center [124, 223] width 54 height 14
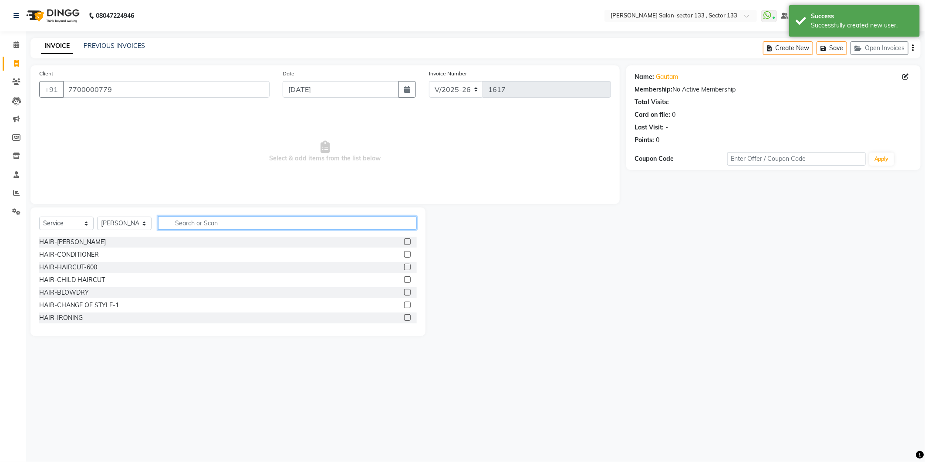
click at [203, 218] on input "text" at bounding box center [287, 223] width 259 height 14
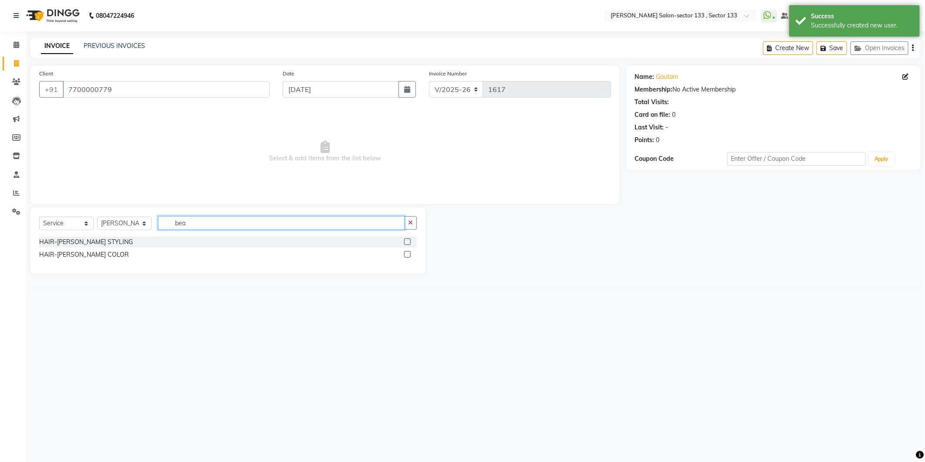
type input "bea"
click at [409, 240] on label at bounding box center [407, 241] width 7 height 7
click at [409, 240] on input "checkbox" at bounding box center [407, 242] width 6 height 6
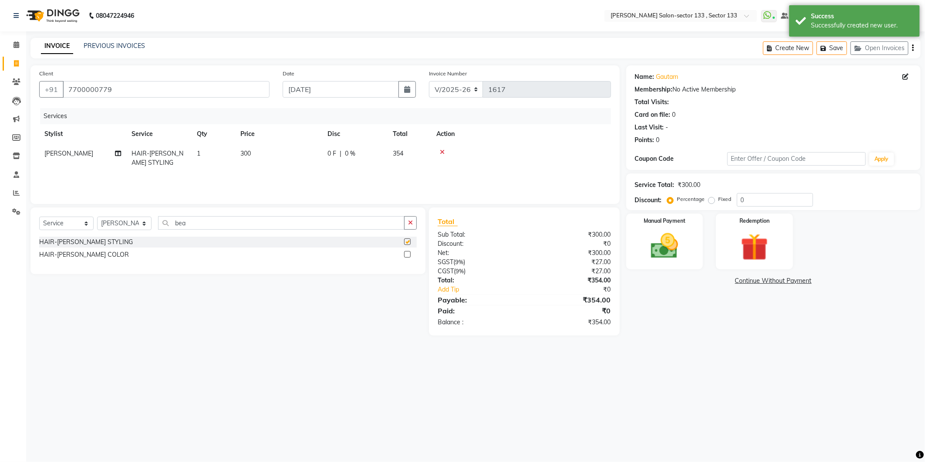
checkbox input "false"
click at [672, 256] on img at bounding box center [665, 246] width 47 height 33
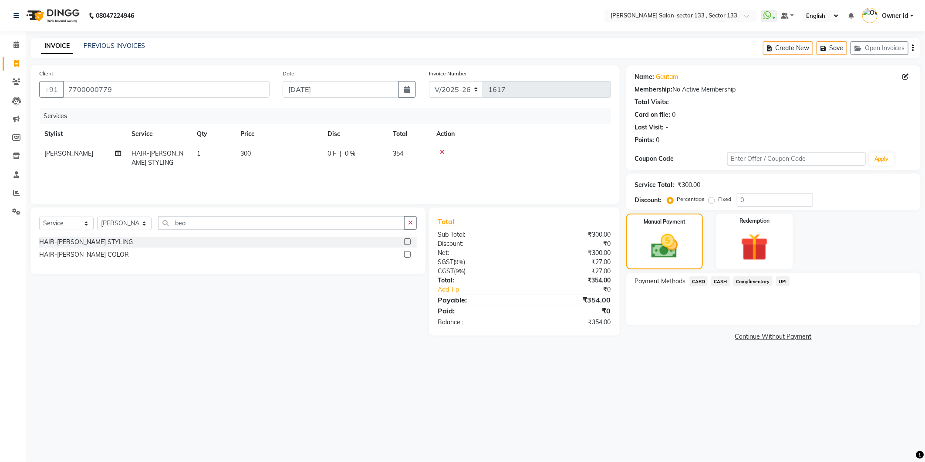
click at [788, 281] on span "UPI" at bounding box center [783, 281] width 14 height 10
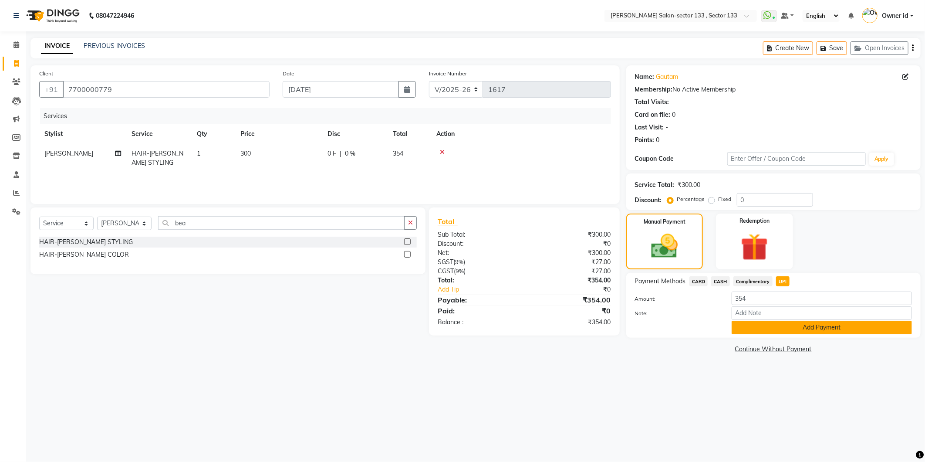
click at [794, 327] on button "Add Payment" at bounding box center [822, 328] width 180 height 14
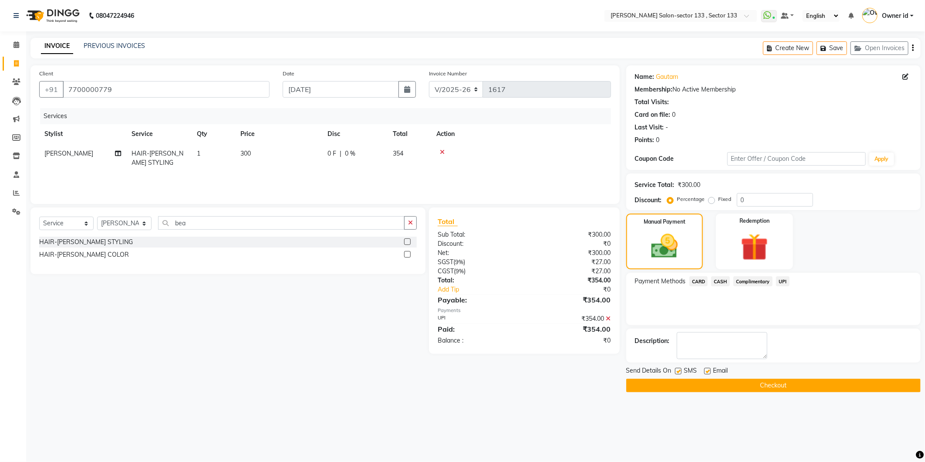
click at [804, 382] on button "Checkout" at bounding box center [773, 385] width 294 height 14
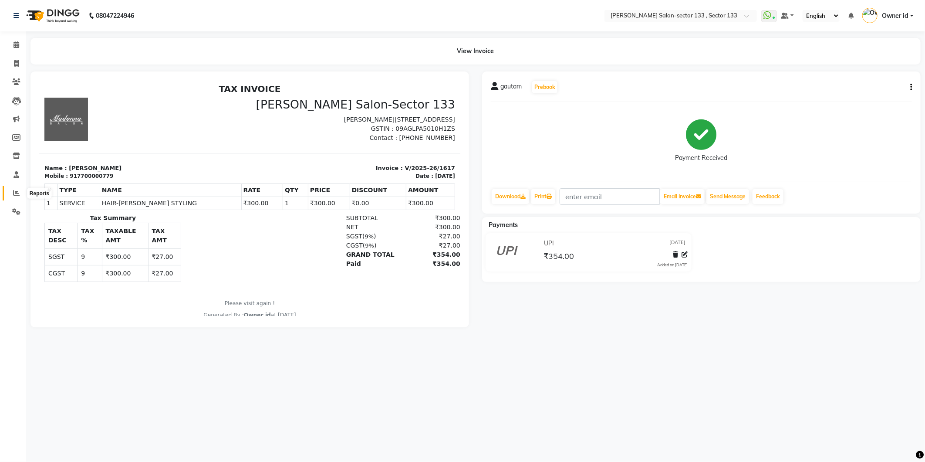
click at [15, 189] on icon at bounding box center [16, 192] width 7 height 7
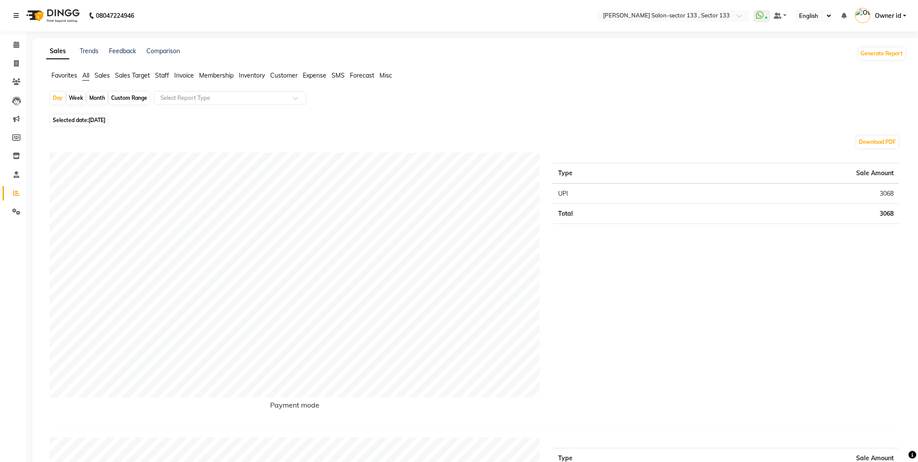
click at [167, 75] on span "Staff" at bounding box center [162, 75] width 14 height 8
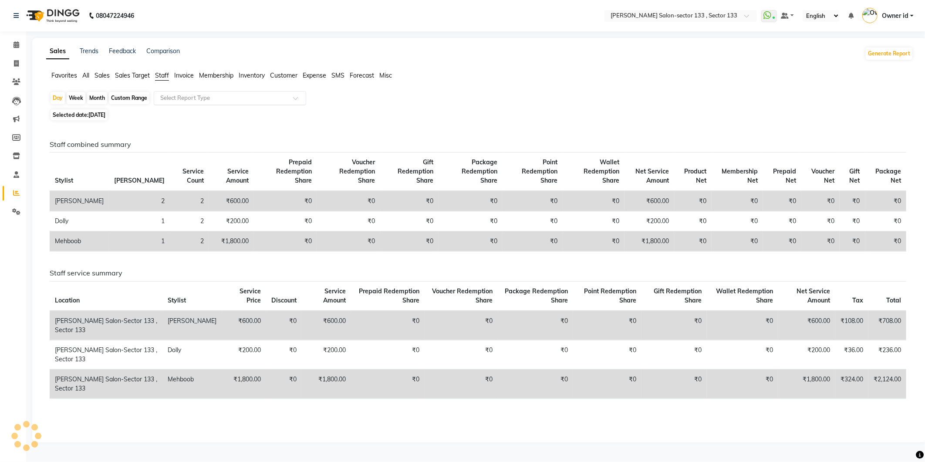
click at [171, 99] on input "text" at bounding box center [221, 98] width 125 height 9
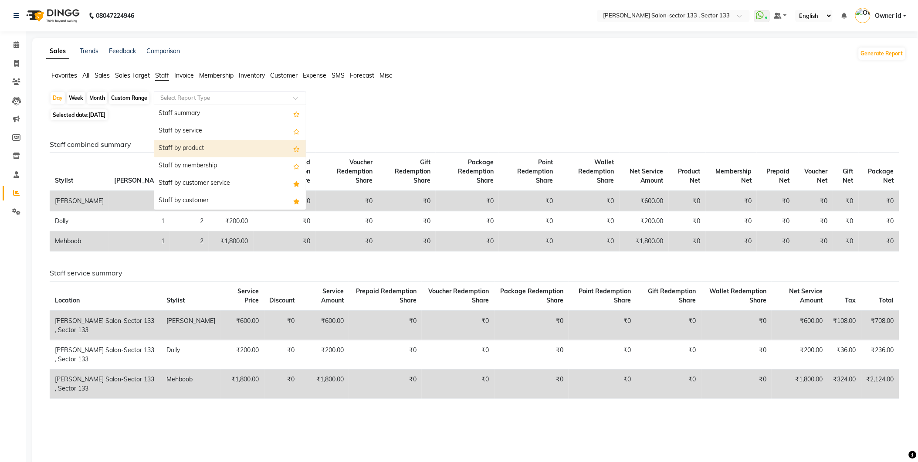
click at [176, 150] on div "Staff by product" at bounding box center [230, 148] width 152 height 17
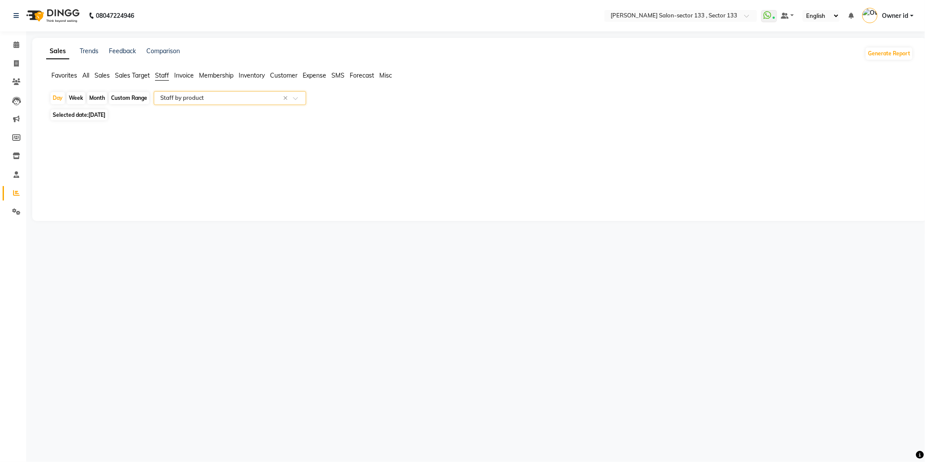
click at [94, 117] on span "[DATE]" at bounding box center [96, 115] width 17 height 7
select select "9"
select select "2025"
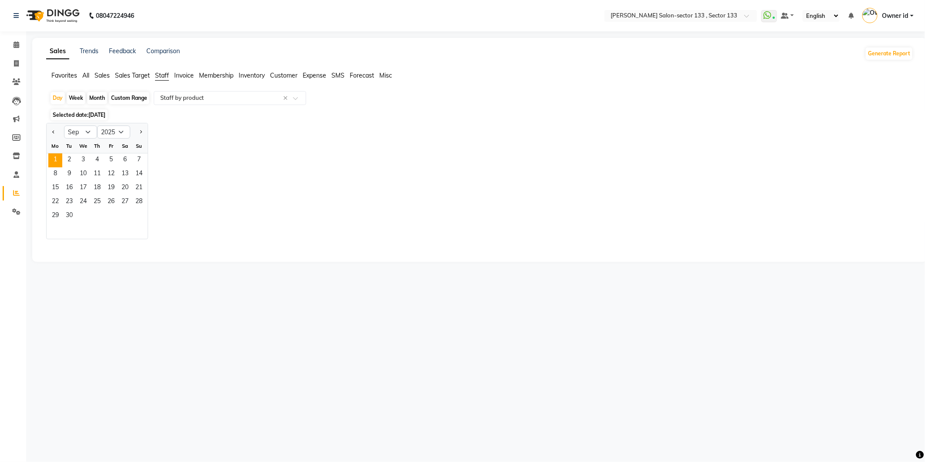
click at [93, 99] on div "Month" at bounding box center [97, 98] width 20 height 12
select select "9"
select select "2025"
click at [115, 97] on div "Custom Range" at bounding box center [129, 98] width 41 height 12
select select "9"
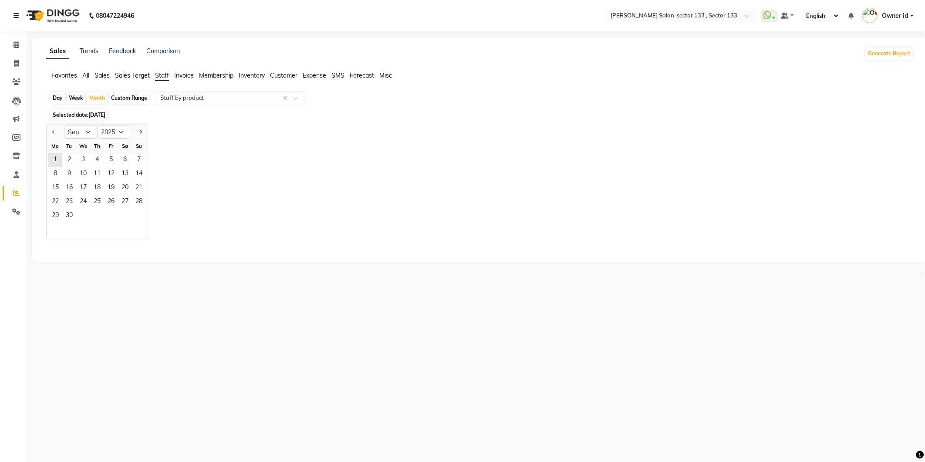
select select "2025"
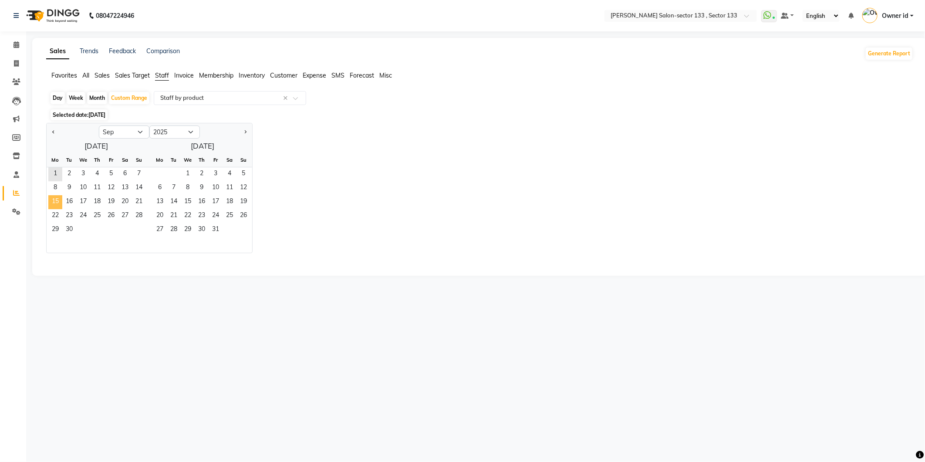
click at [58, 206] on span "15" at bounding box center [55, 202] width 14 height 14
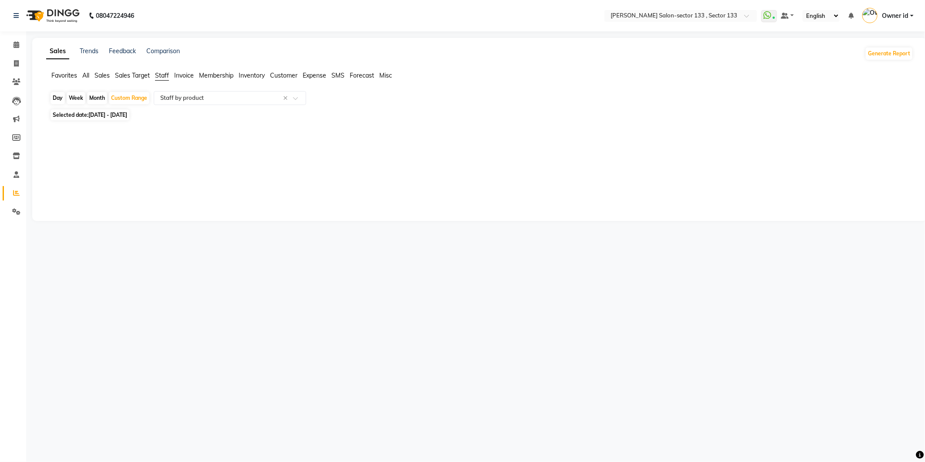
click at [127, 114] on span "[DATE] - [DATE]" at bounding box center [107, 115] width 39 height 7
select select "9"
select select "2025"
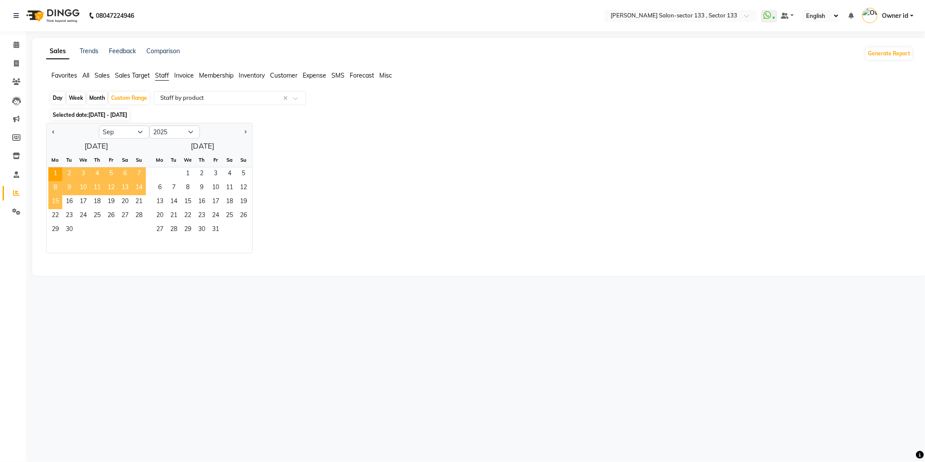
click at [56, 204] on span "15" at bounding box center [55, 202] width 14 height 14
click at [72, 224] on span "30" at bounding box center [69, 230] width 14 height 14
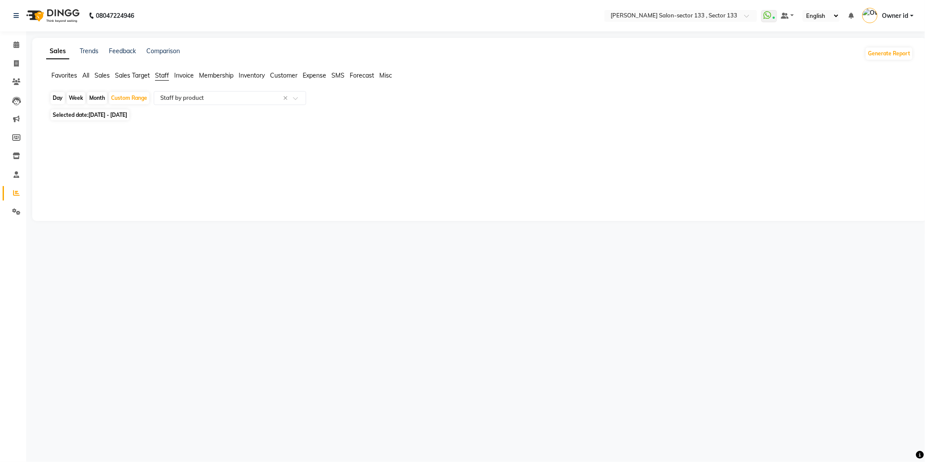
click at [127, 115] on span "[DATE] - [DATE]" at bounding box center [107, 115] width 39 height 7
select select "9"
select select "2025"
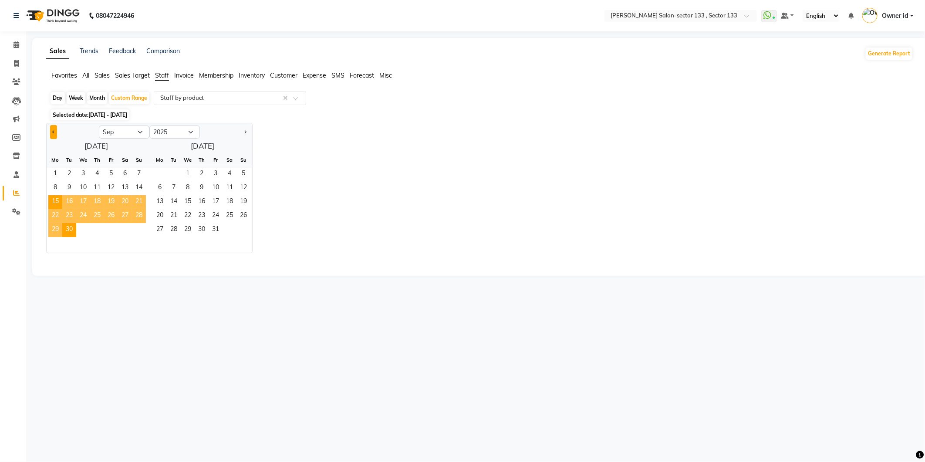
click at [52, 132] on span "Previous month" at bounding box center [53, 131] width 3 height 3
select select "8"
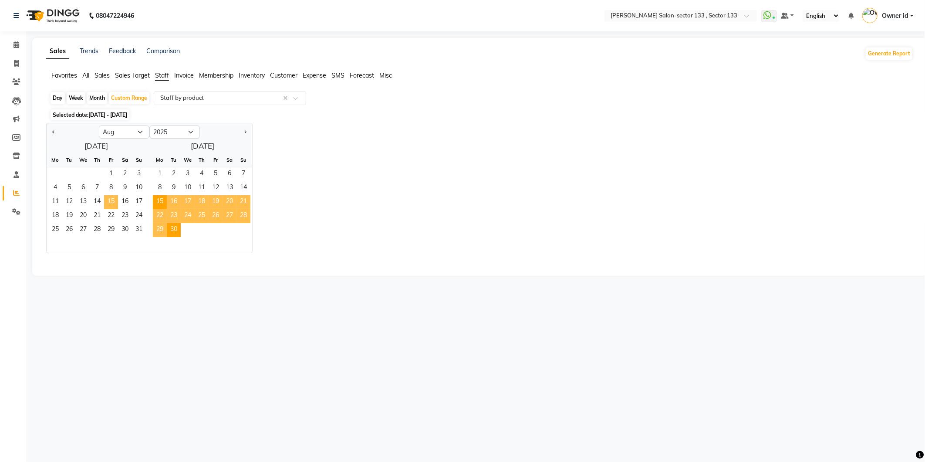
click at [109, 203] on span "15" at bounding box center [111, 202] width 14 height 14
click at [134, 225] on span "31" at bounding box center [139, 230] width 14 height 14
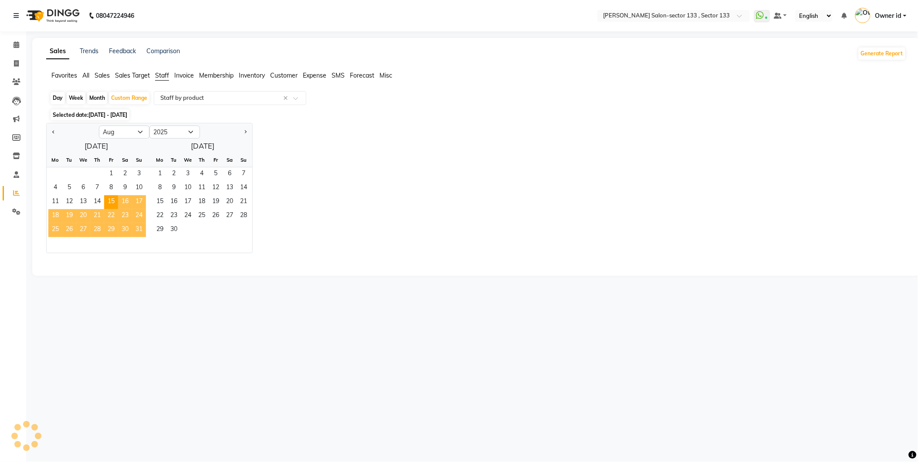
select select "full_report"
select select "csv"
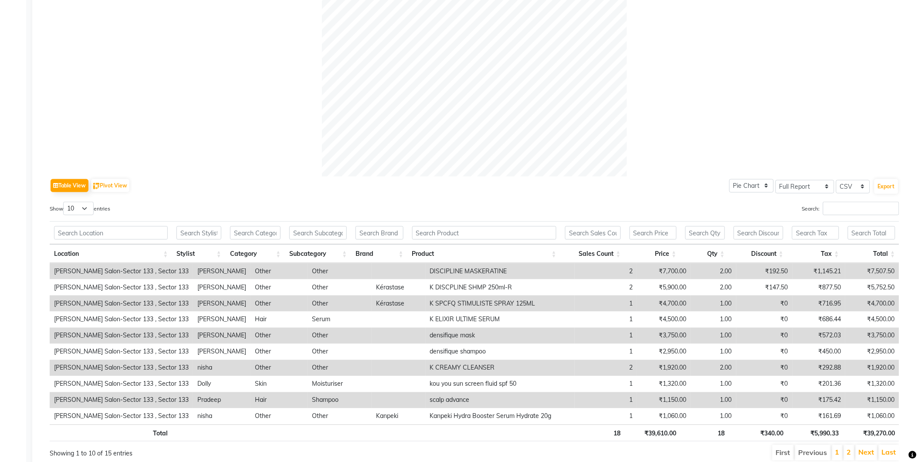
scroll to position [290, 0]
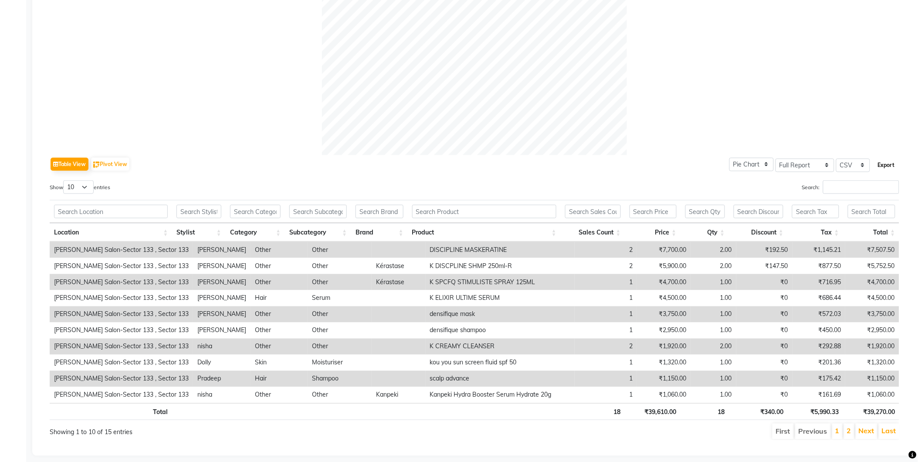
click at [882, 159] on button "Export" at bounding box center [886, 165] width 24 height 15
click at [84, 185] on select "10 25 50 100" at bounding box center [78, 187] width 30 height 14
select select "100"
click at [64, 180] on select "10 25 50 100" at bounding box center [78, 187] width 30 height 14
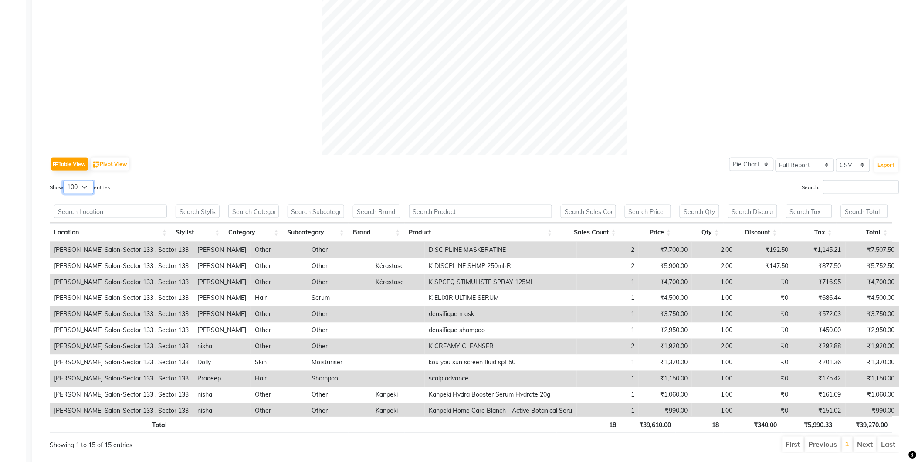
scroll to position [318, 0]
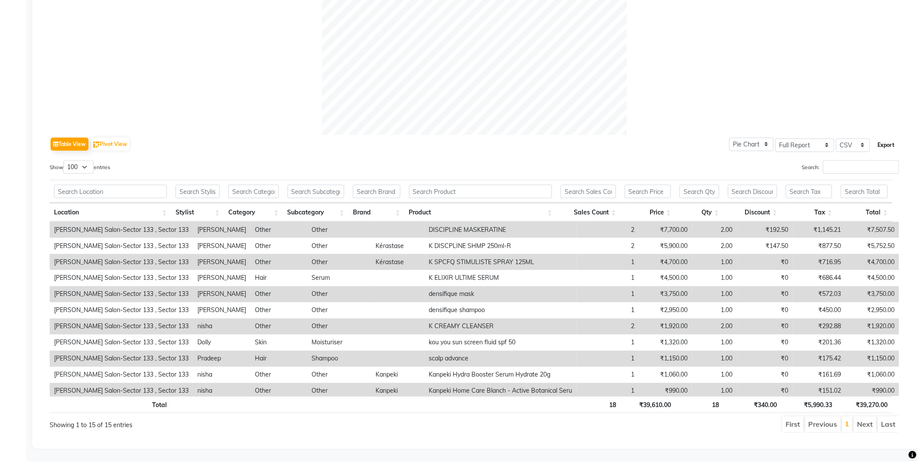
click at [881, 138] on button "Export" at bounding box center [886, 145] width 24 height 15
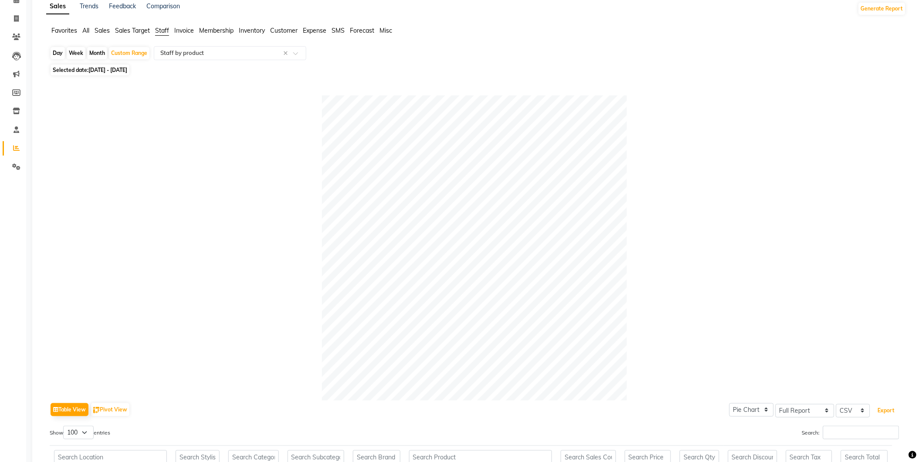
scroll to position [0, 0]
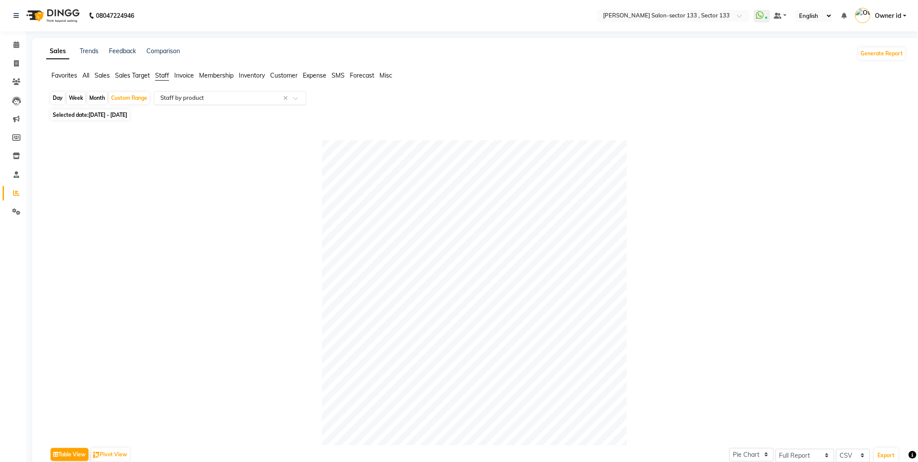
click at [253, 94] on input "text" at bounding box center [221, 98] width 125 height 9
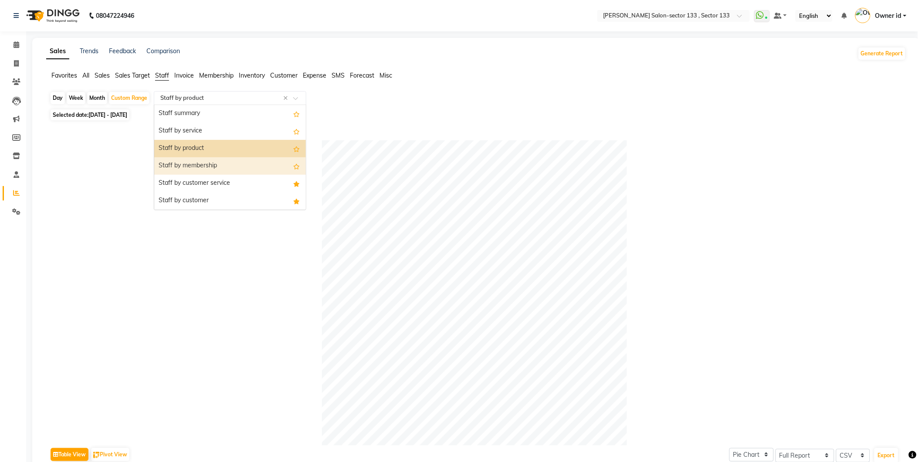
click at [224, 167] on div "Staff by membership" at bounding box center [230, 165] width 152 height 17
click at [264, 94] on input "text" at bounding box center [221, 98] width 125 height 9
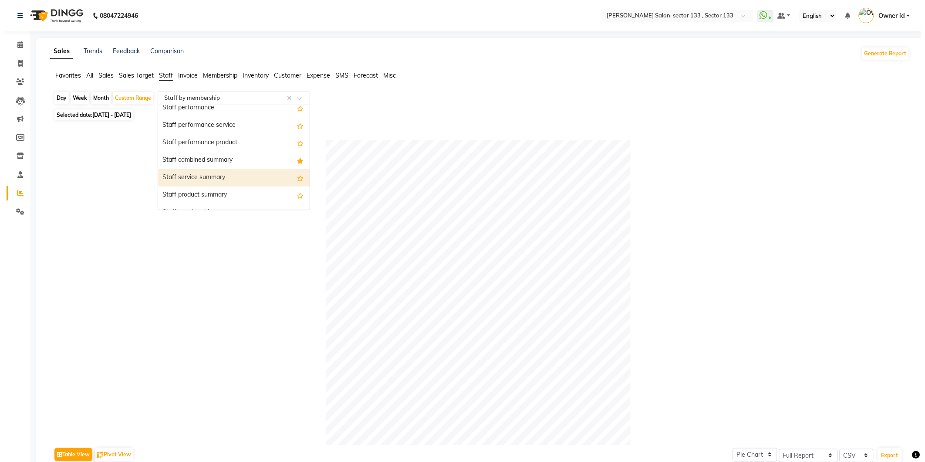
scroll to position [193, 0]
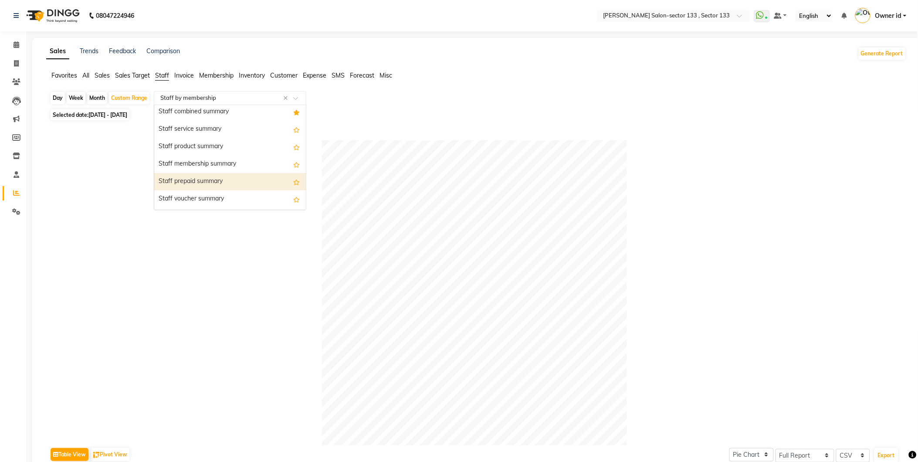
click at [211, 181] on div "Staff prepaid summary" at bounding box center [230, 181] width 152 height 17
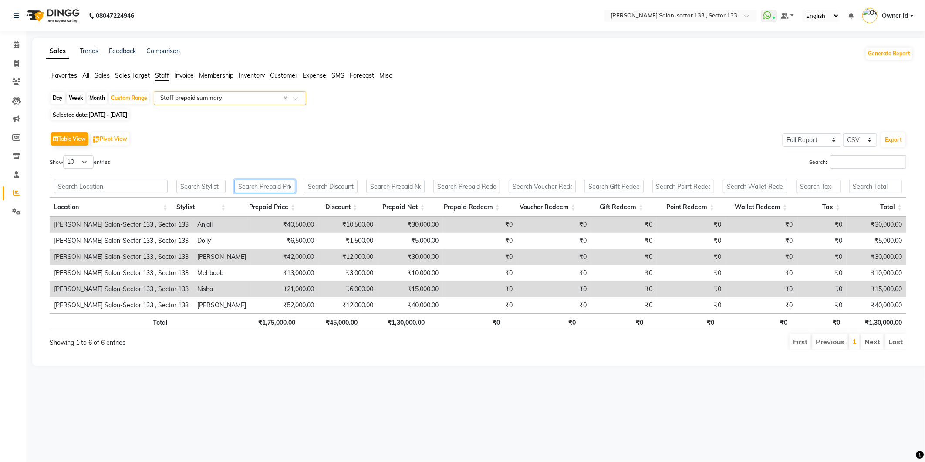
click at [255, 189] on input "text" at bounding box center [264, 186] width 61 height 14
click at [243, 94] on input "text" at bounding box center [221, 98] width 125 height 9
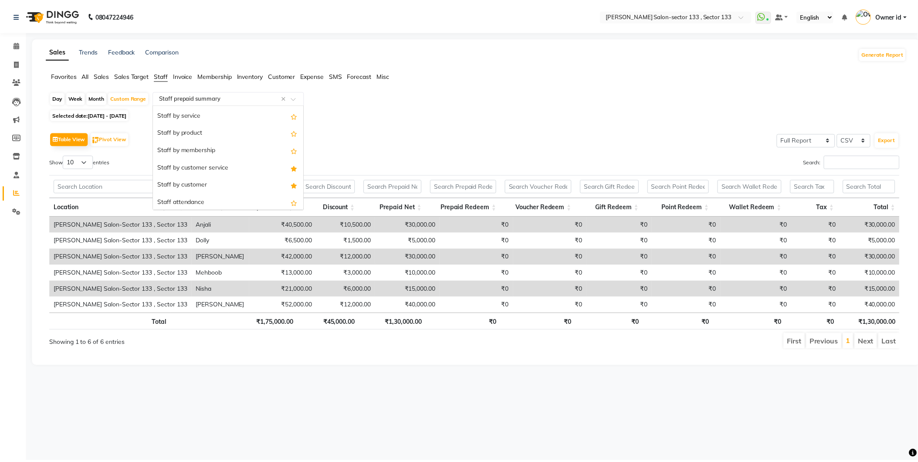
scroll to position [0, 0]
click at [107, 75] on span "Sales" at bounding box center [102, 75] width 15 height 8
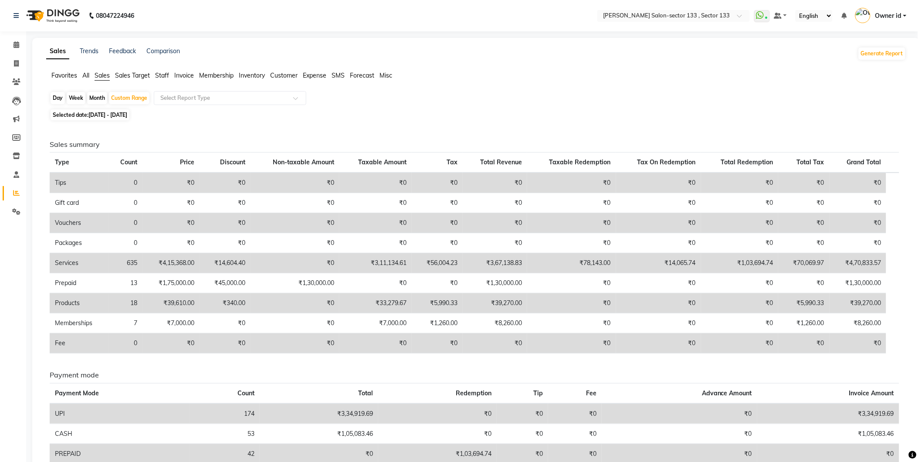
click at [221, 87] on div "Favorites All Sales Sales Target Staff Invoice Membership Inventory Customer Ex…" at bounding box center [476, 79] width 873 height 17
click at [220, 98] on input "text" at bounding box center [221, 98] width 125 height 9
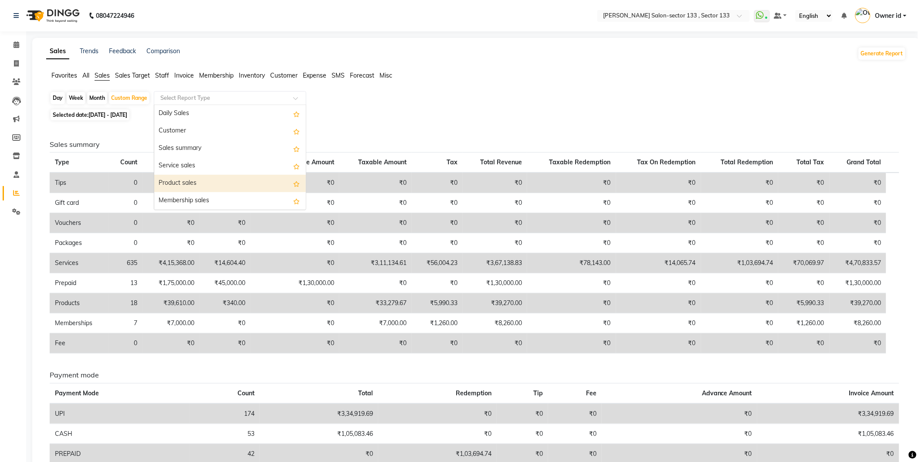
scroll to position [48, 0]
click at [204, 193] on div "Prepaid sales" at bounding box center [230, 187] width 152 height 17
select select "full_report"
select select "csv"
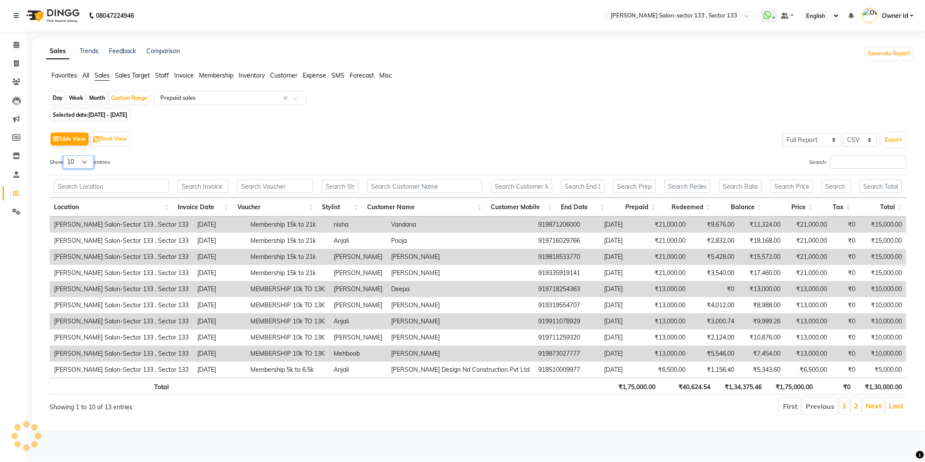
click at [83, 155] on select "10 25 50 100" at bounding box center [78, 162] width 30 height 14
select select "25"
click at [64, 155] on select "10 25 50 100" at bounding box center [78, 162] width 30 height 14
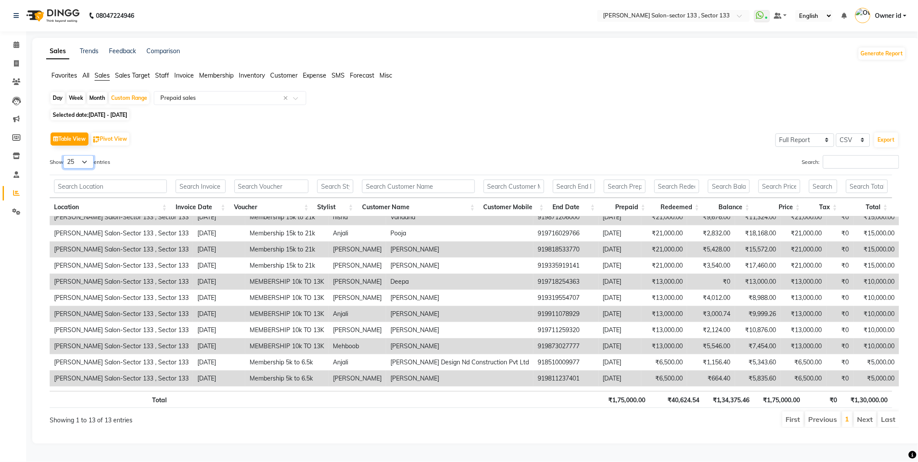
scroll to position [0, 0]
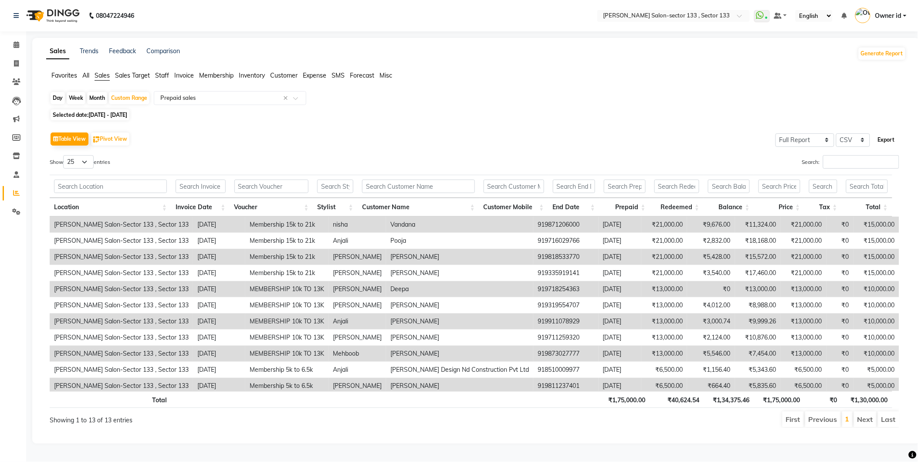
click at [877, 136] on button "Export" at bounding box center [886, 139] width 24 height 15
click at [193, 99] on input "text" at bounding box center [221, 98] width 125 height 9
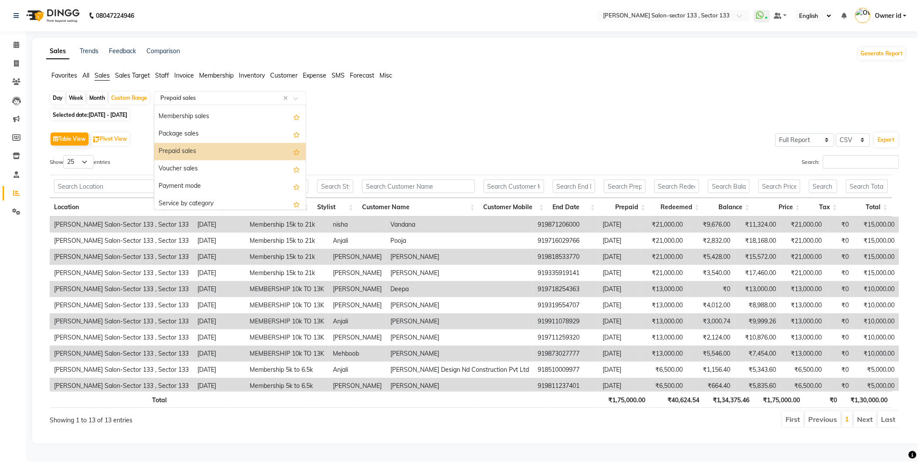
scroll to position [73, 0]
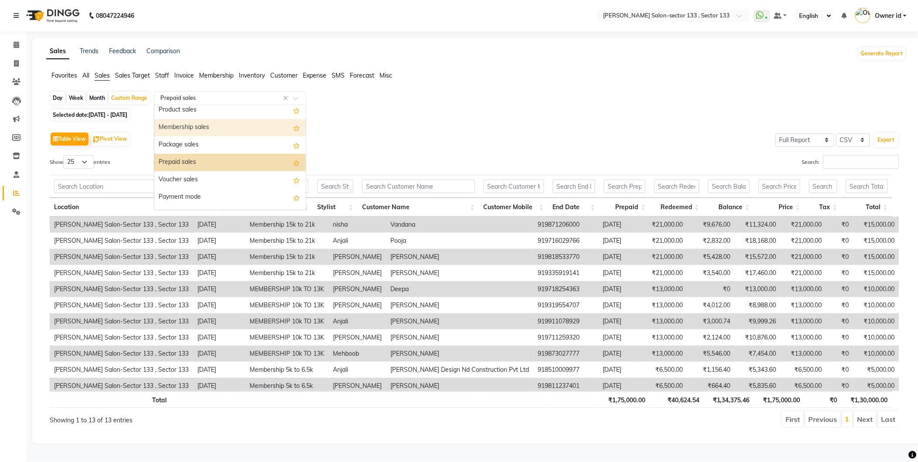
click at [213, 131] on div "Membership sales" at bounding box center [230, 127] width 152 height 17
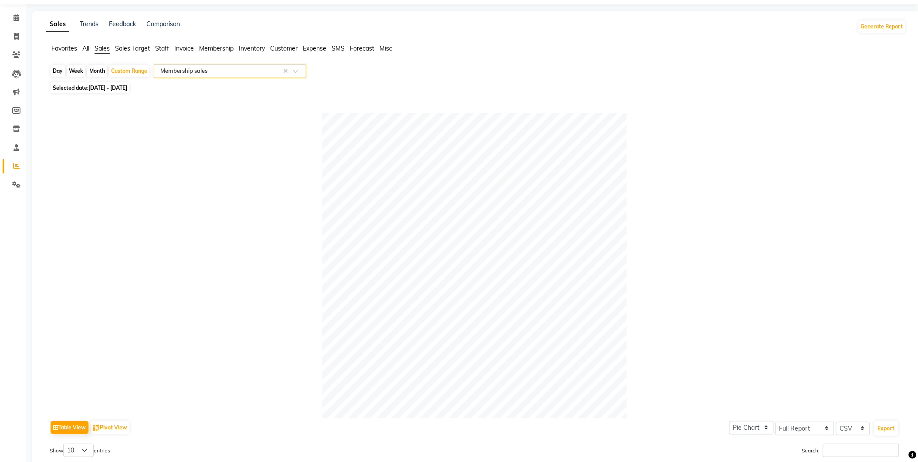
scroll to position [0, 0]
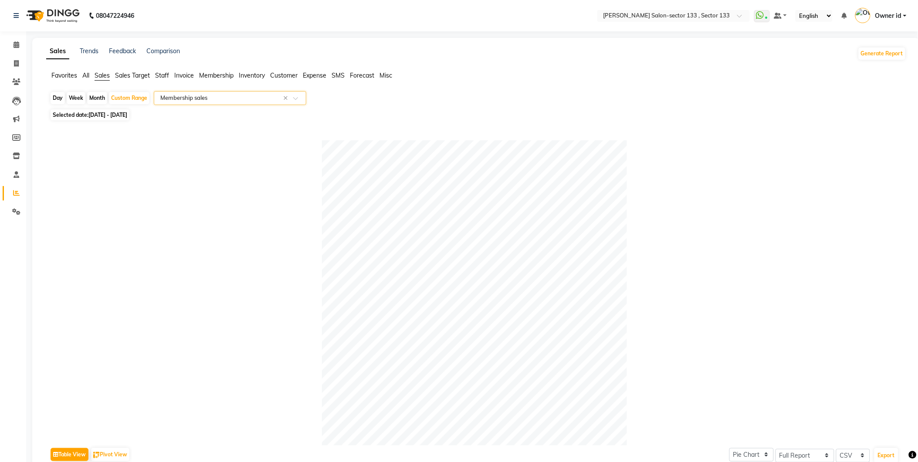
click at [162, 79] on li "Staff" at bounding box center [162, 75] width 14 height 9
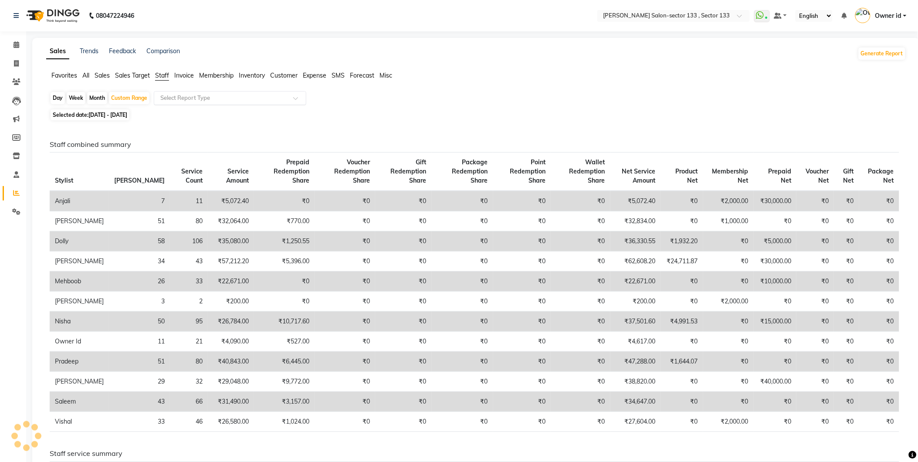
click at [195, 95] on input "text" at bounding box center [221, 98] width 125 height 9
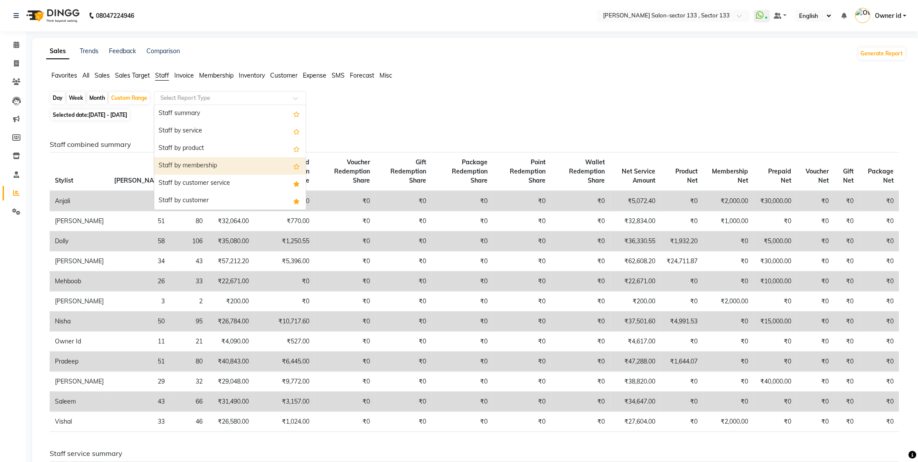
click at [202, 162] on div "Staff by membership" at bounding box center [230, 165] width 152 height 17
select select "full_report"
select select "csv"
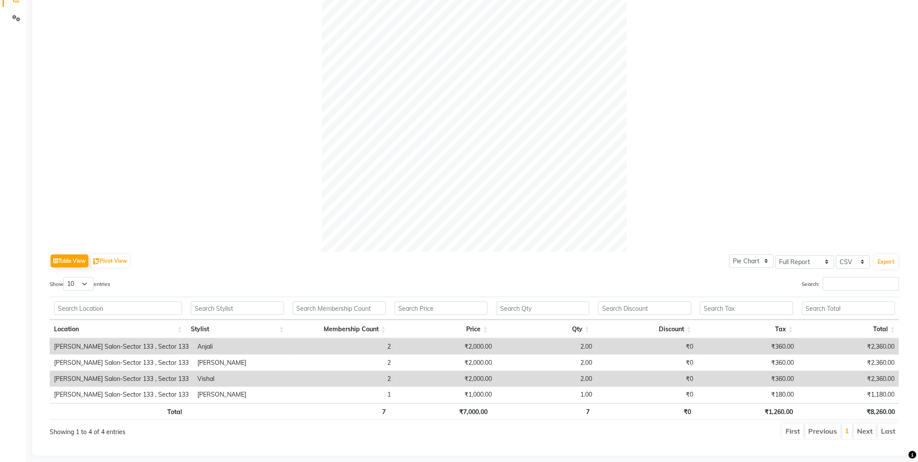
scroll to position [208, 0]
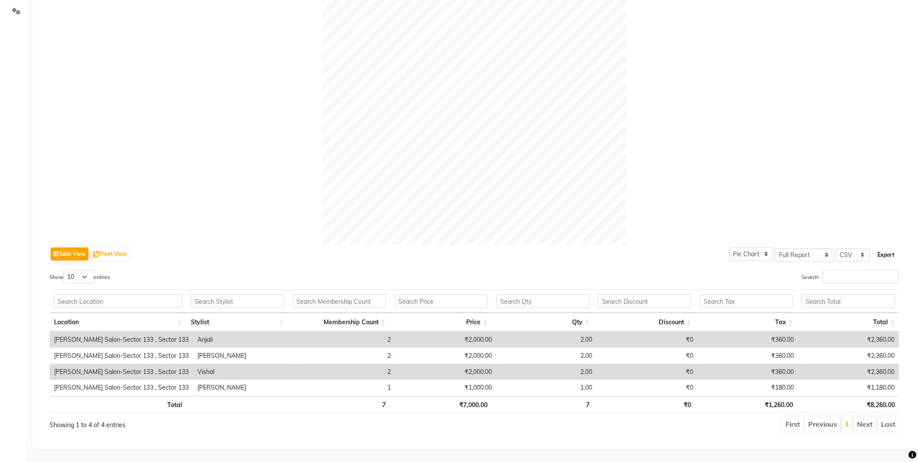
click at [882, 247] on button "Export" at bounding box center [886, 254] width 24 height 15
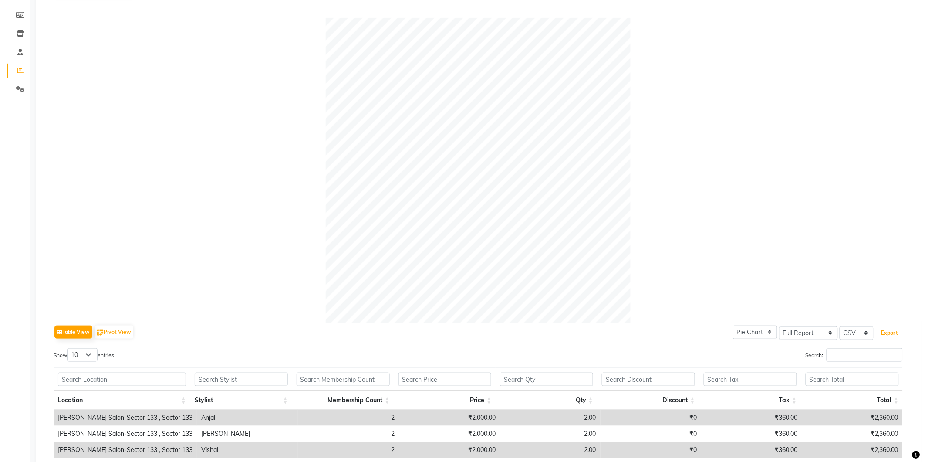
scroll to position [0, 0]
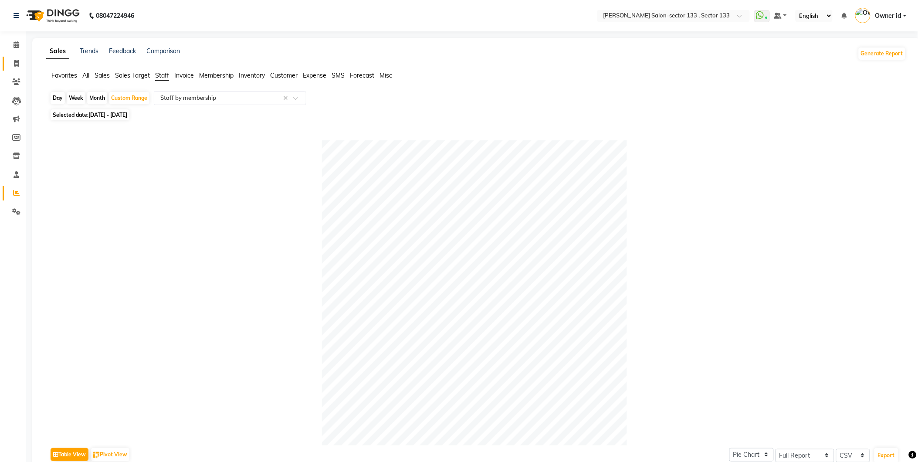
click at [18, 61] on icon at bounding box center [16, 63] width 5 height 7
select select "service"
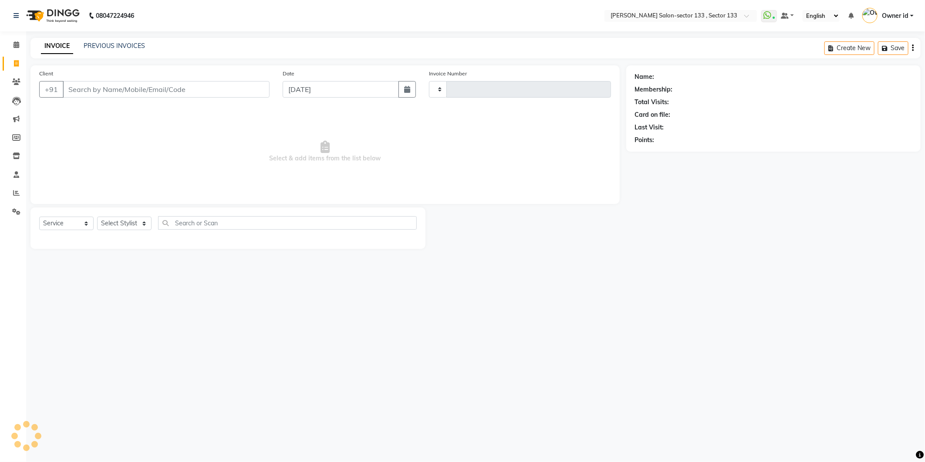
type input "1618"
select select "8302"
click at [139, 96] on input "Client" at bounding box center [166, 89] width 207 height 17
click at [142, 94] on input "Client" at bounding box center [166, 89] width 207 height 17
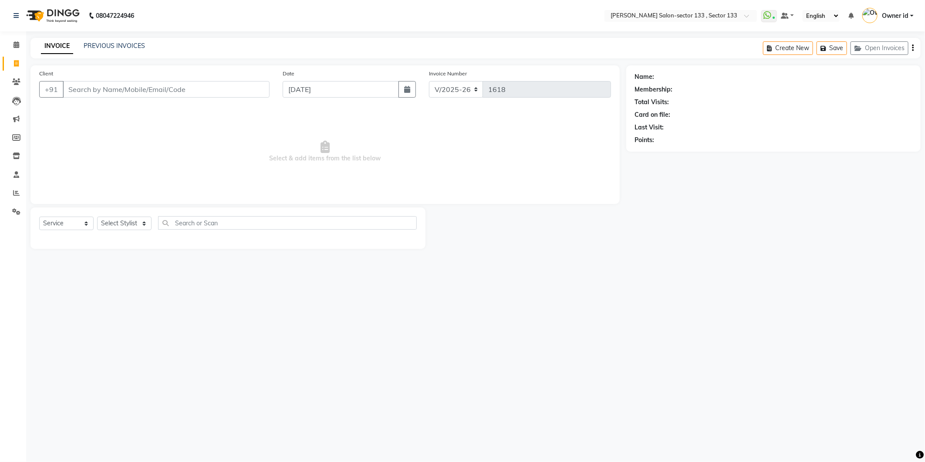
click at [151, 85] on input "Client" at bounding box center [166, 89] width 207 height 17
click at [133, 113] on span "87662" at bounding box center [144, 109] width 22 height 9
type input "8766293806"
click at [134, 222] on select "Select Stylist [PERSON_NAME] Anwar [PERSON_NAME] Manager [PERSON_NAME] nisha Ow…" at bounding box center [124, 223] width 54 height 14
select select "80214"
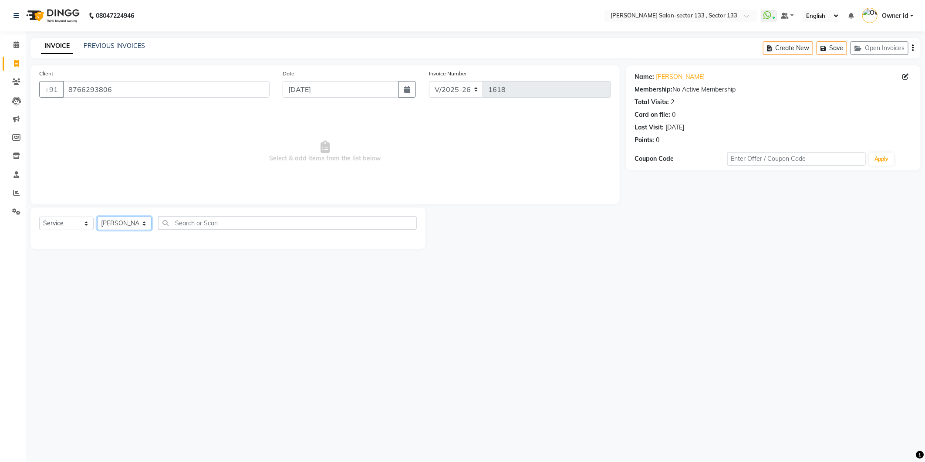
click at [97, 217] on select "Select Stylist [PERSON_NAME] Anwar [PERSON_NAME] Manager [PERSON_NAME] nisha Ow…" at bounding box center [124, 223] width 54 height 14
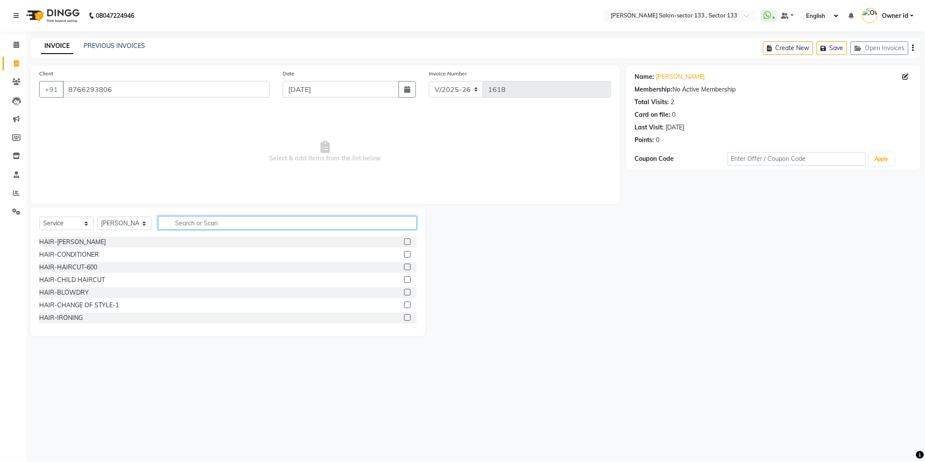
click at [204, 220] on input "text" at bounding box center [287, 223] width 259 height 14
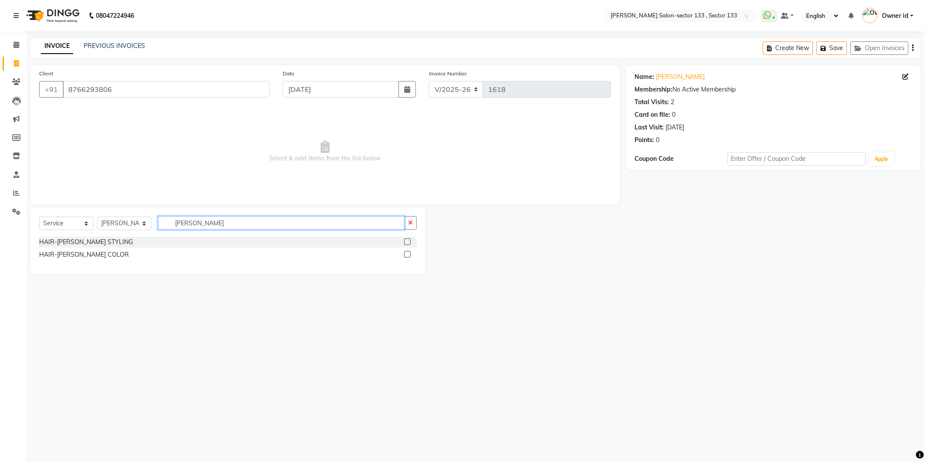
type input "[PERSON_NAME]"
click at [405, 240] on label at bounding box center [407, 241] width 7 height 7
click at [405, 240] on input "checkbox" at bounding box center [407, 242] width 6 height 6
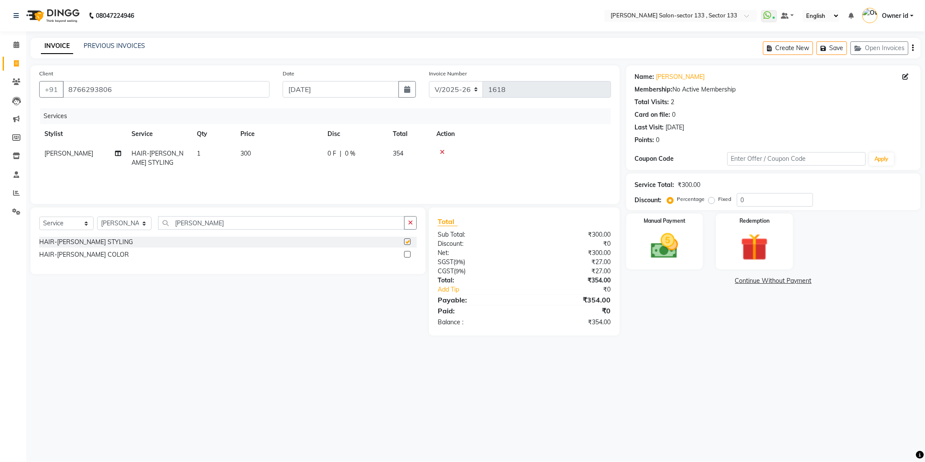
checkbox input "false"
click at [682, 263] on div "Manual Payment" at bounding box center [665, 241] width 80 height 58
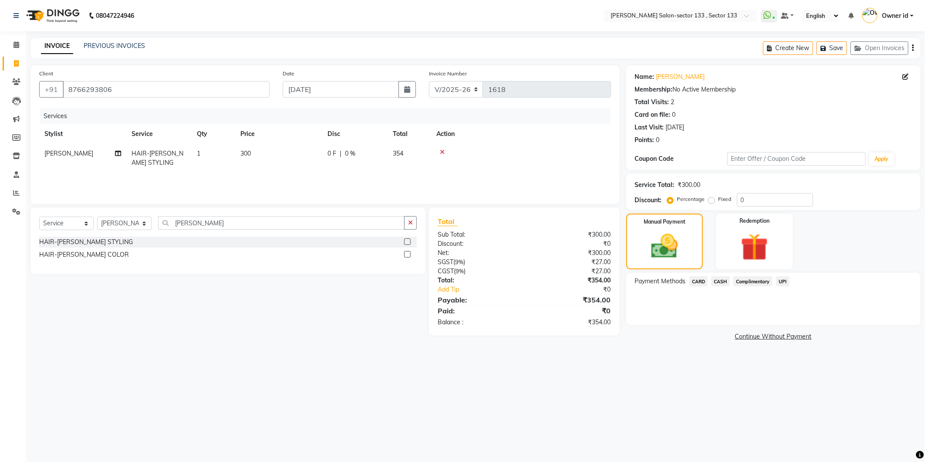
click at [783, 281] on span "UPI" at bounding box center [783, 281] width 14 height 10
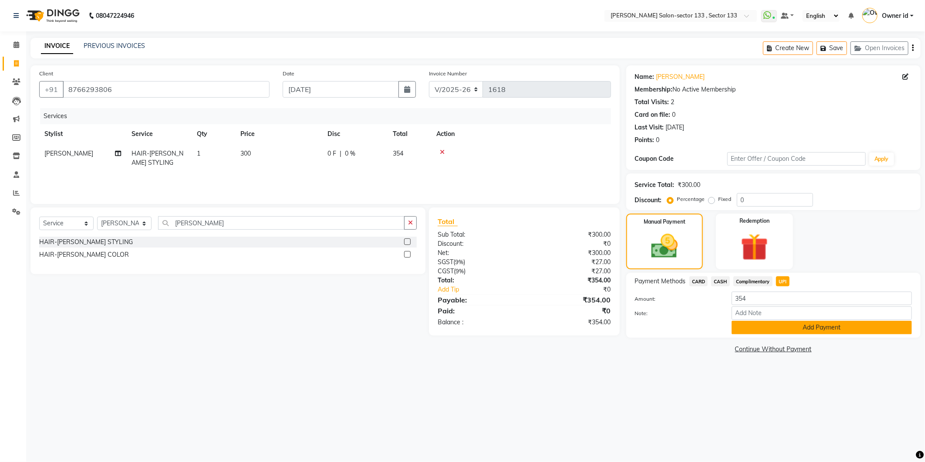
click at [800, 328] on button "Add Payment" at bounding box center [822, 328] width 180 height 14
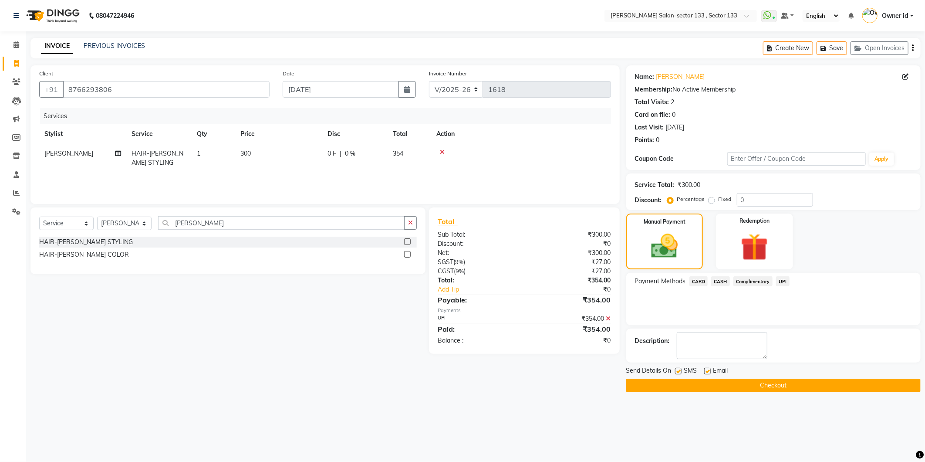
click at [781, 389] on button "Checkout" at bounding box center [773, 385] width 294 height 14
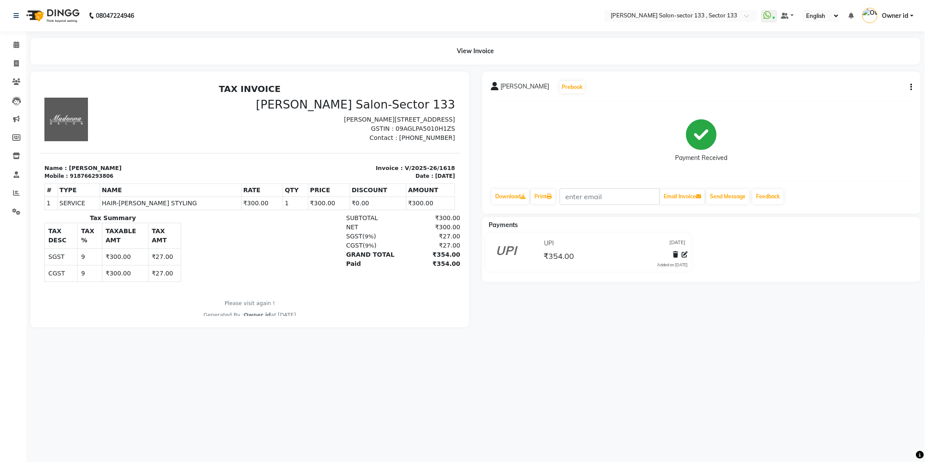
drag, startPoint x: 766, startPoint y: 2, endPoint x: 558, endPoint y: 16, distance: 207.8
click at [766, 2] on nav "08047224946 Select Location × [PERSON_NAME] Salon-sector 133 , Sector 133 Whats…" at bounding box center [462, 15] width 925 height 31
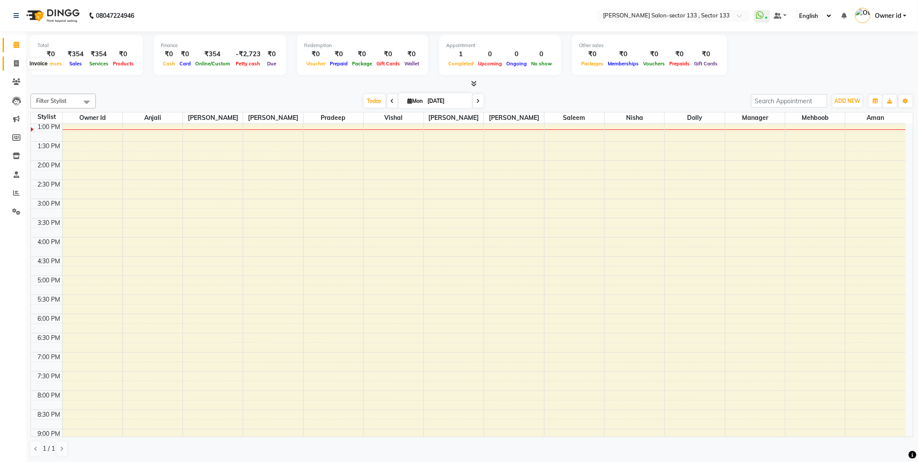
click at [22, 62] on span at bounding box center [16, 64] width 15 height 10
select select "service"
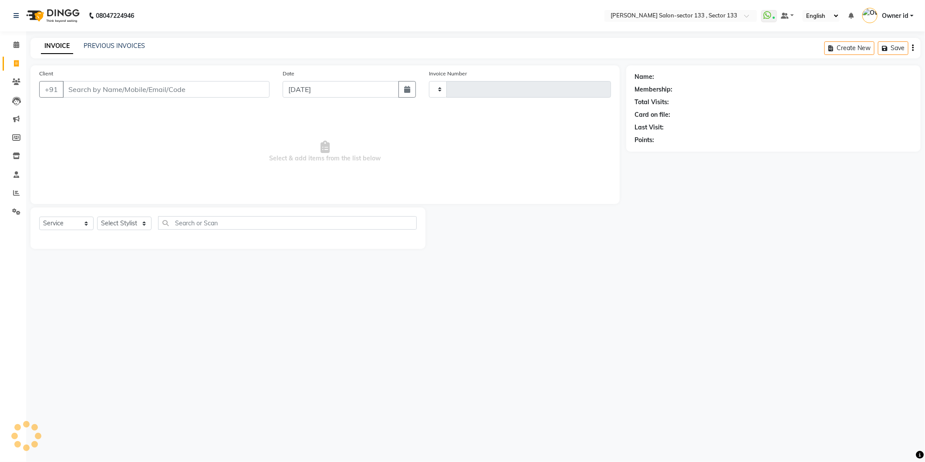
type input "1615"
select select "8302"
click at [107, 88] on input "Client" at bounding box center [166, 89] width 207 height 17
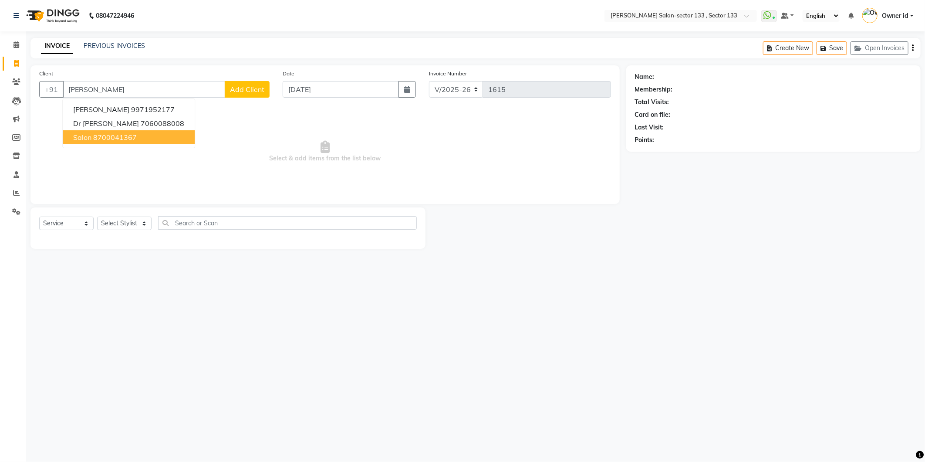
click at [100, 142] on button "salon 8700041367" at bounding box center [129, 137] width 132 height 14
type input "8700041367"
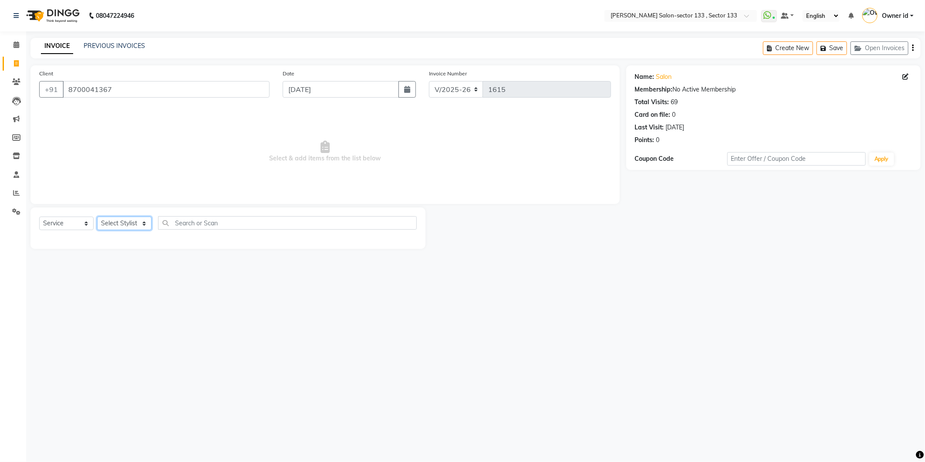
click at [131, 229] on select "Select Stylist [PERSON_NAME] Anwar [PERSON_NAME] Manager [PERSON_NAME] nisha Ow…" at bounding box center [124, 223] width 54 height 14
select select "84597"
click at [97, 217] on select "Select Stylist [PERSON_NAME] Anwar [PERSON_NAME] Manager [PERSON_NAME] nisha Ow…" at bounding box center [124, 223] width 54 height 14
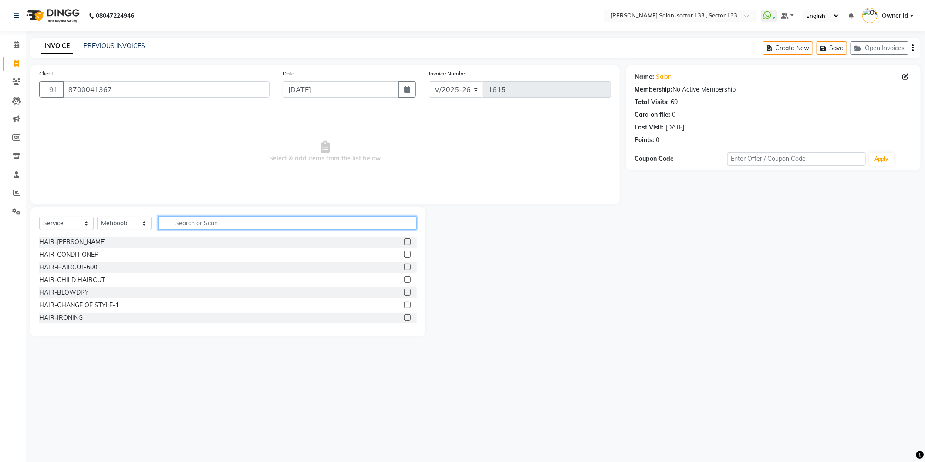
click at [201, 219] on input "text" at bounding box center [287, 223] width 259 height 14
type input "ino"
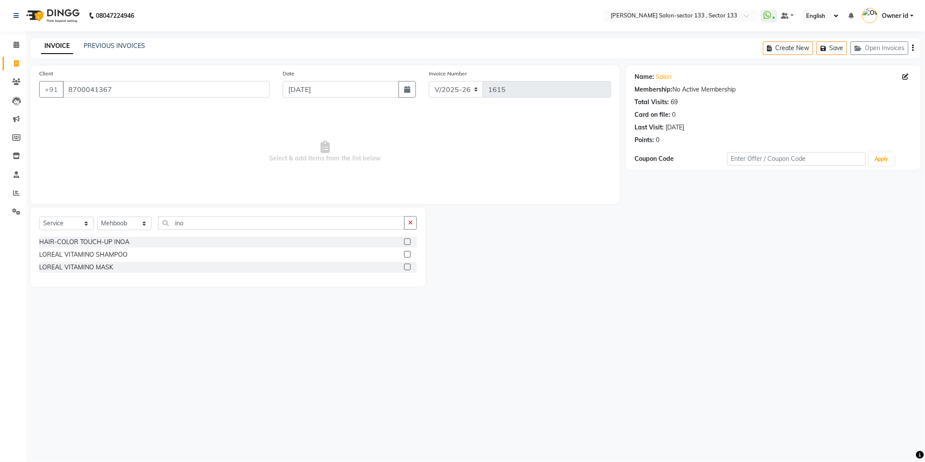
click at [406, 242] on label at bounding box center [407, 241] width 7 height 7
click at [406, 242] on input "checkbox" at bounding box center [407, 242] width 6 height 6
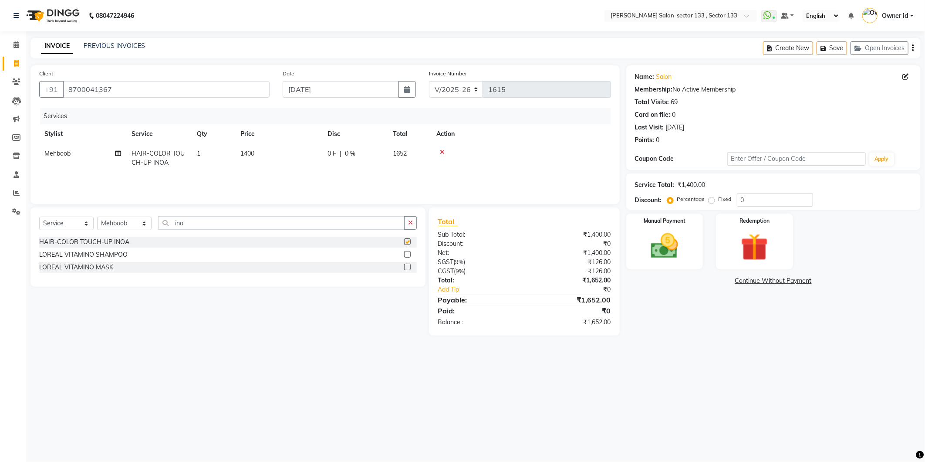
checkbox input "false"
click at [411, 224] on icon "button" at bounding box center [410, 223] width 5 height 6
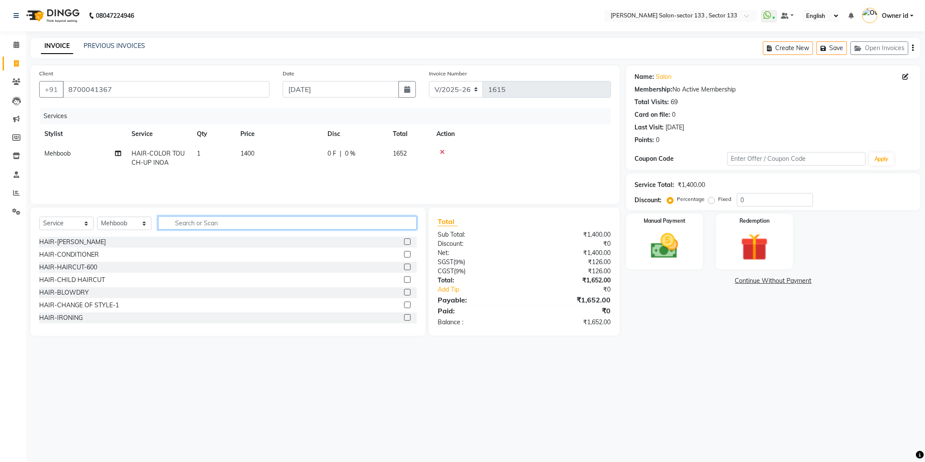
click at [403, 223] on input "text" at bounding box center [287, 223] width 259 height 14
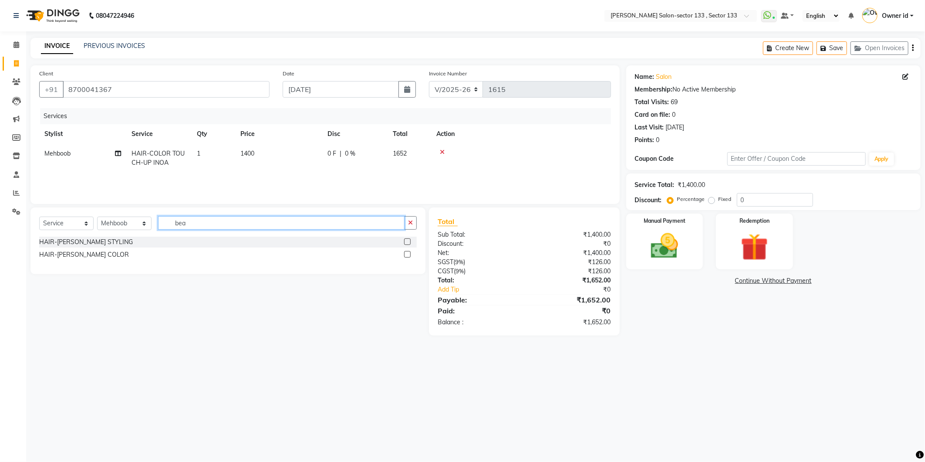
type input "bea"
click at [404, 243] on label at bounding box center [407, 241] width 7 height 7
click at [404, 243] on input "checkbox" at bounding box center [407, 242] width 6 height 6
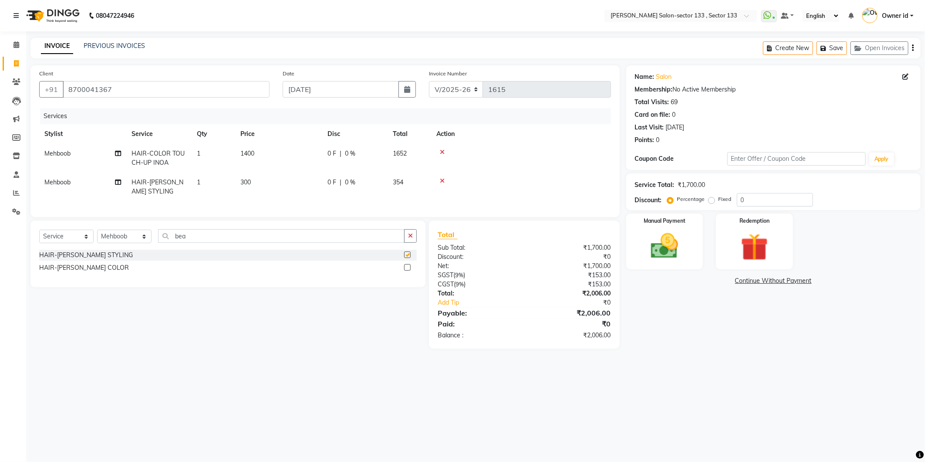
checkbox input "false"
drag, startPoint x: 280, startPoint y: 138, endPoint x: 281, endPoint y: 150, distance: 12.2
click at [280, 140] on th "Price" at bounding box center [278, 134] width 87 height 20
click at [281, 150] on td "1400" at bounding box center [278, 158] width 87 height 29
select select "84597"
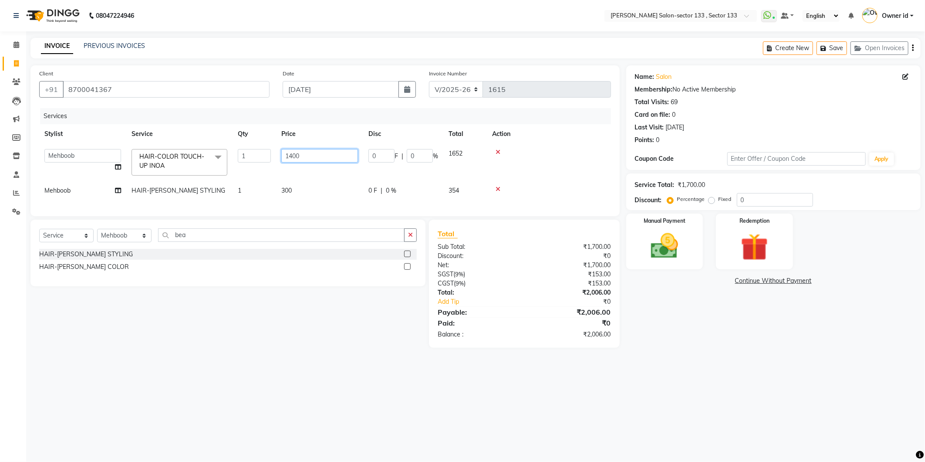
click at [281, 150] on input "1400" at bounding box center [319, 156] width 77 height 14
type input "1500"
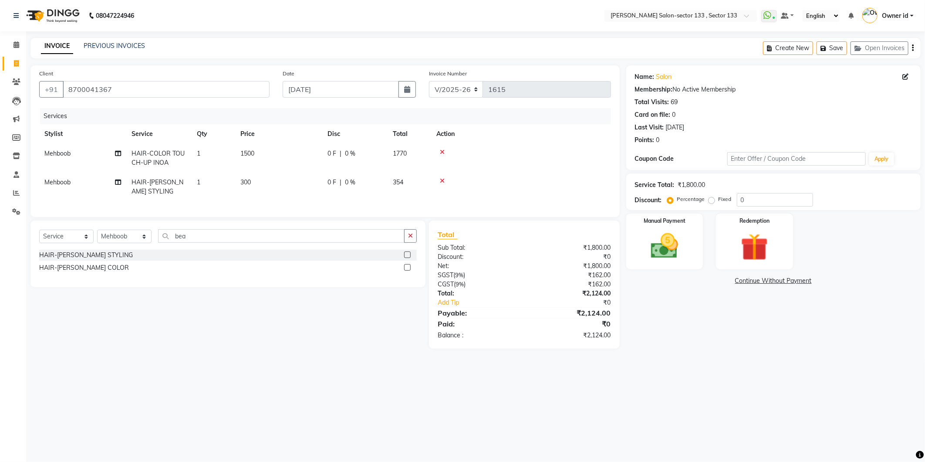
click at [548, 169] on td at bounding box center [521, 158] width 180 height 29
click at [662, 250] on img at bounding box center [665, 246] width 47 height 33
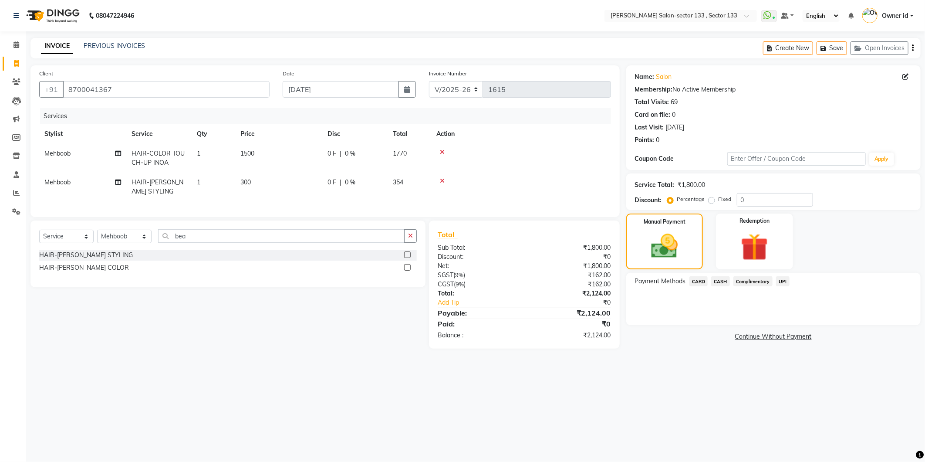
click at [788, 281] on span "UPI" at bounding box center [783, 281] width 14 height 10
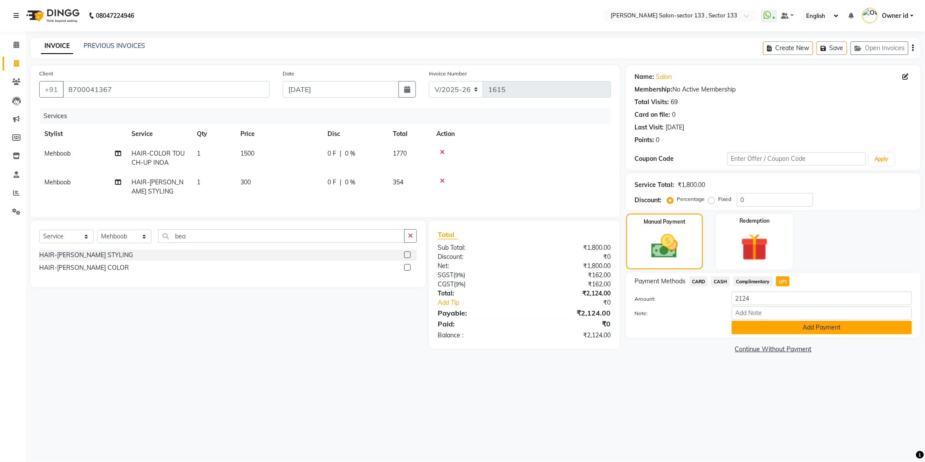
click at [787, 328] on button "Add Payment" at bounding box center [822, 328] width 180 height 14
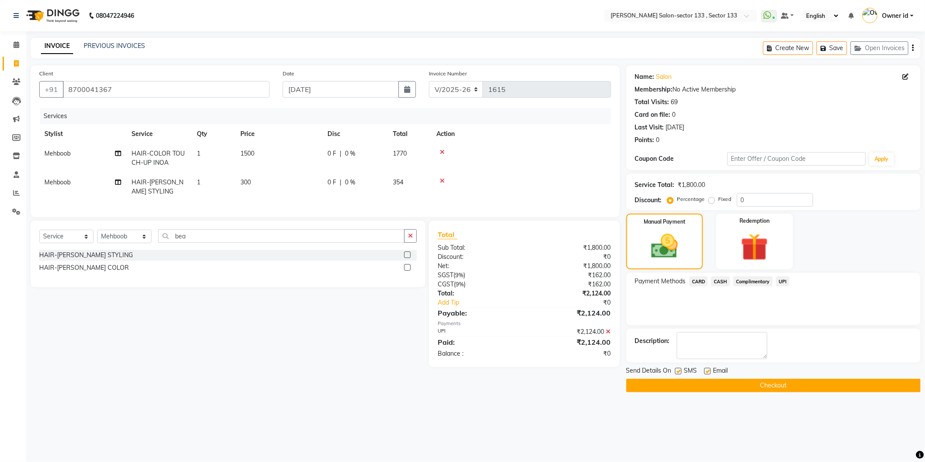
click at [780, 389] on button "Checkout" at bounding box center [773, 385] width 294 height 14
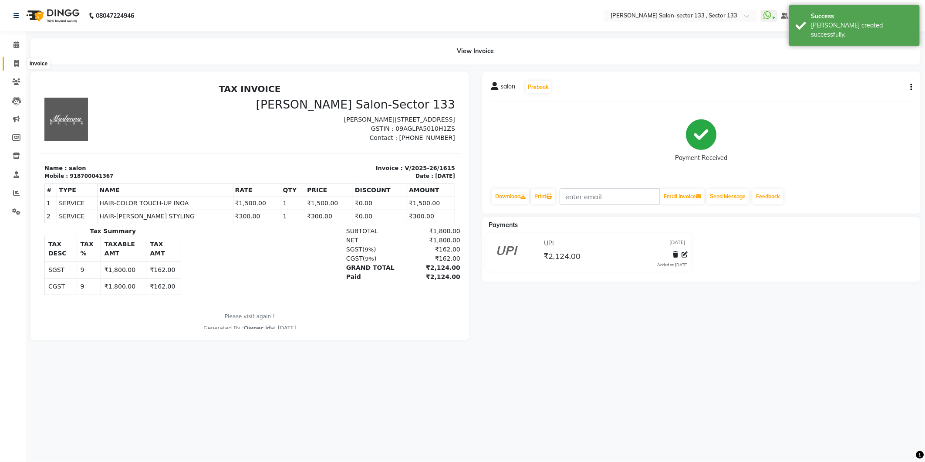
click at [12, 66] on span at bounding box center [16, 64] width 15 height 10
select select "service"
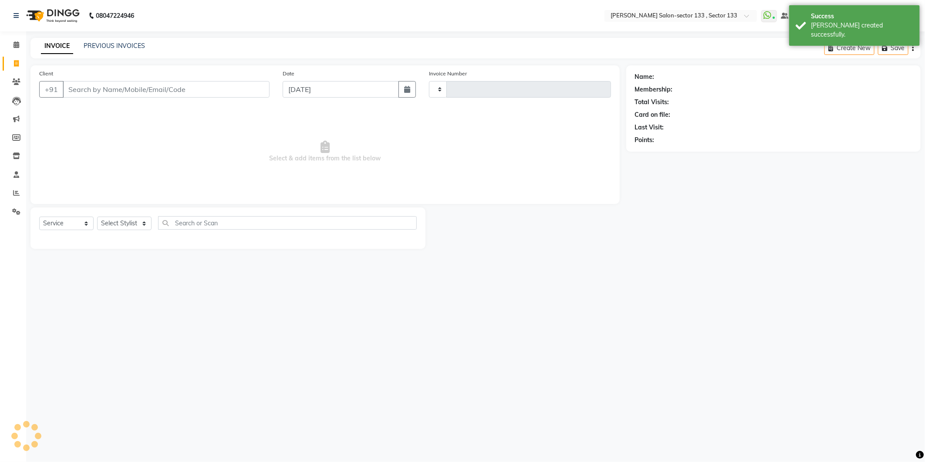
type input "1616"
select select "8302"
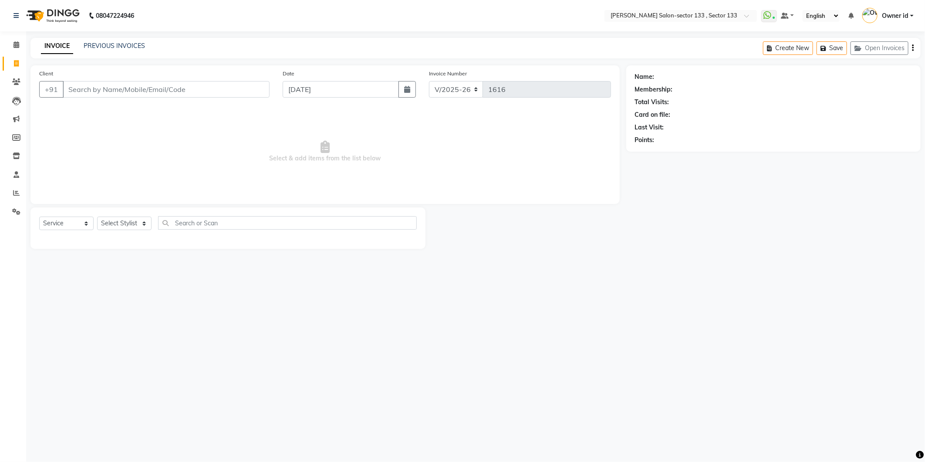
click at [198, 128] on span "Select & add items from the list below" at bounding box center [325, 151] width 572 height 87
